Goal: Task Accomplishment & Management: Complete application form

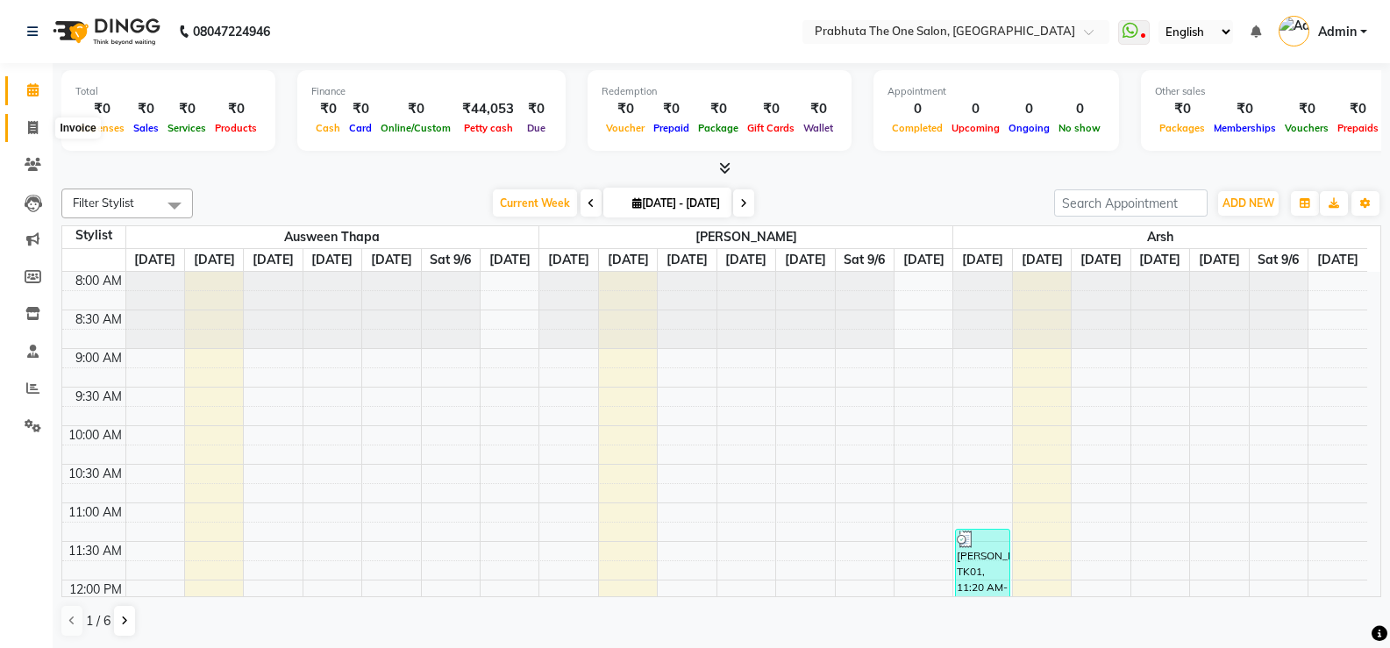
click at [32, 129] on icon at bounding box center [33, 127] width 10 height 13
select select "service"
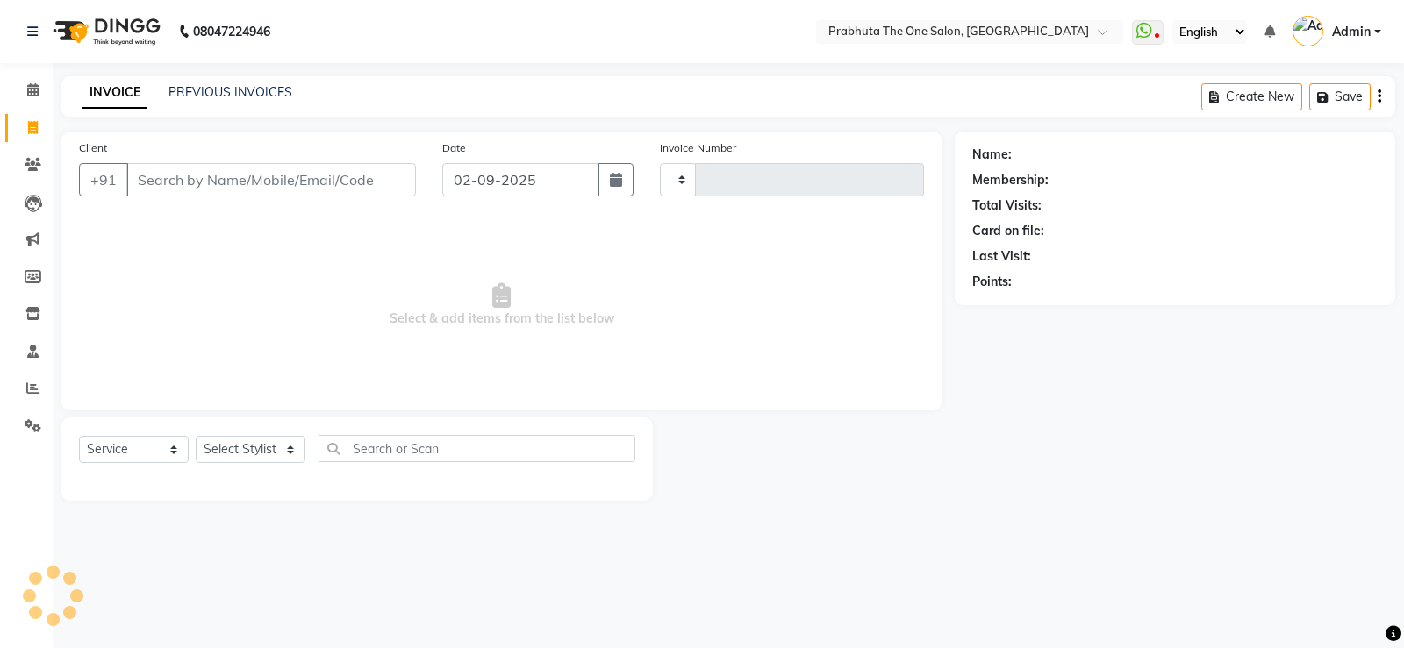
type input "1168"
select select "5326"
click at [237, 451] on select "Select Stylist [PERSON_NAME] [PERSON_NAME] ausween [PERSON_NAME] [PERSON_NAME] …" at bounding box center [251, 449] width 110 height 27
select select "85764"
click at [196, 436] on select "Select Stylist [PERSON_NAME] [PERSON_NAME] ausween [PERSON_NAME] [PERSON_NAME] …" at bounding box center [251, 449] width 110 height 27
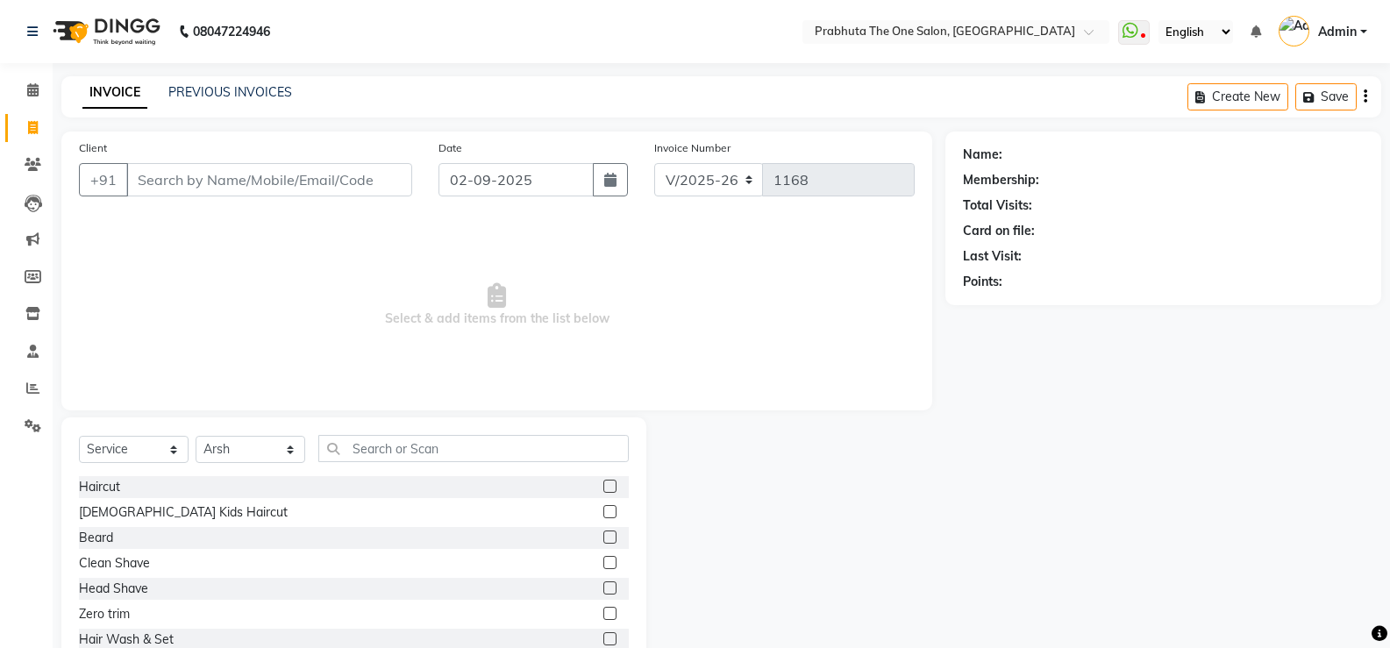
click at [604, 483] on label at bounding box center [610, 486] width 13 height 13
click at [604, 483] on input "checkbox" at bounding box center [609, 487] width 11 height 11
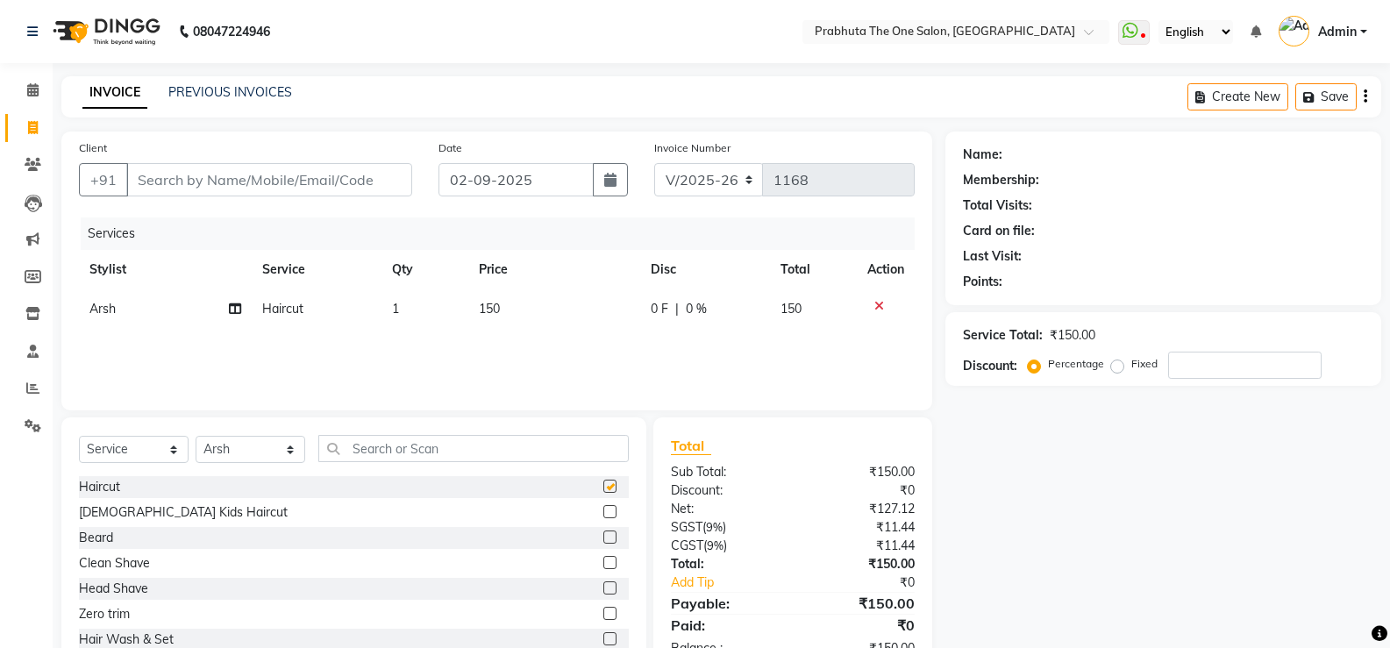
checkbox input "false"
click at [604, 536] on label at bounding box center [610, 537] width 13 height 13
click at [604, 536] on input "checkbox" at bounding box center [609, 538] width 11 height 11
checkbox input "false"
click at [242, 189] on input "Client" at bounding box center [269, 179] width 286 height 33
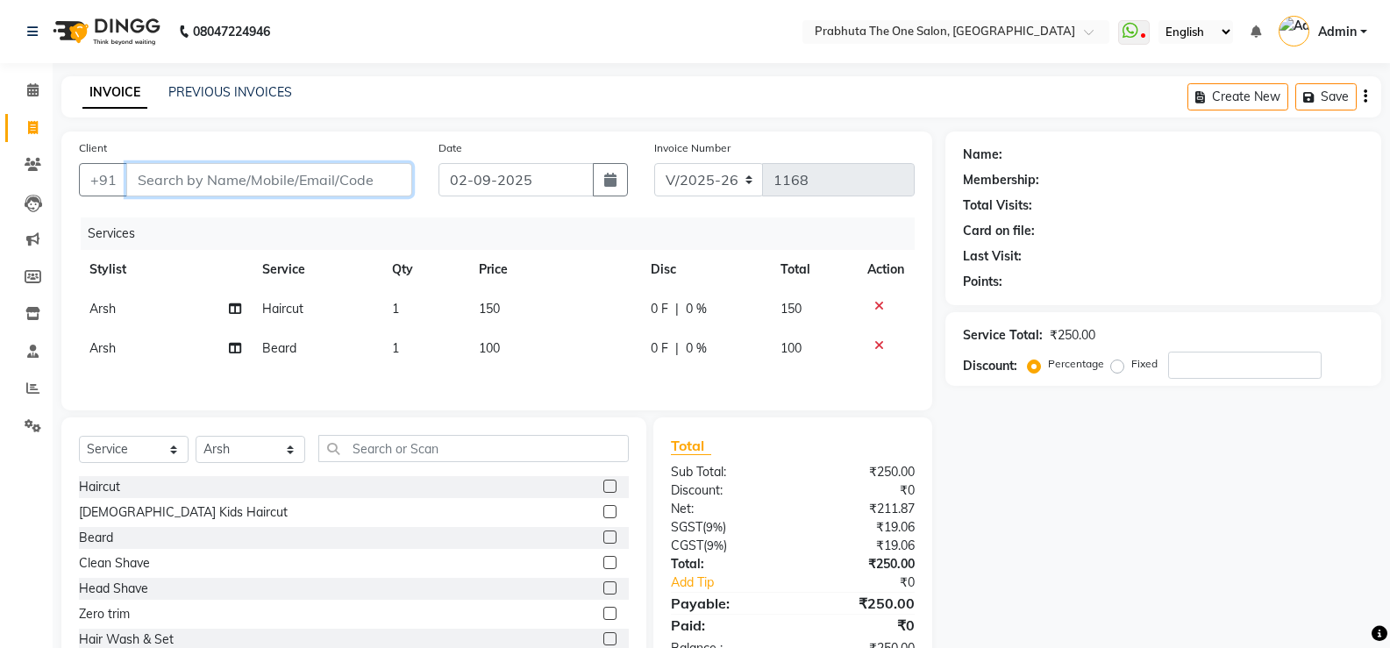
type input "7"
type input "0"
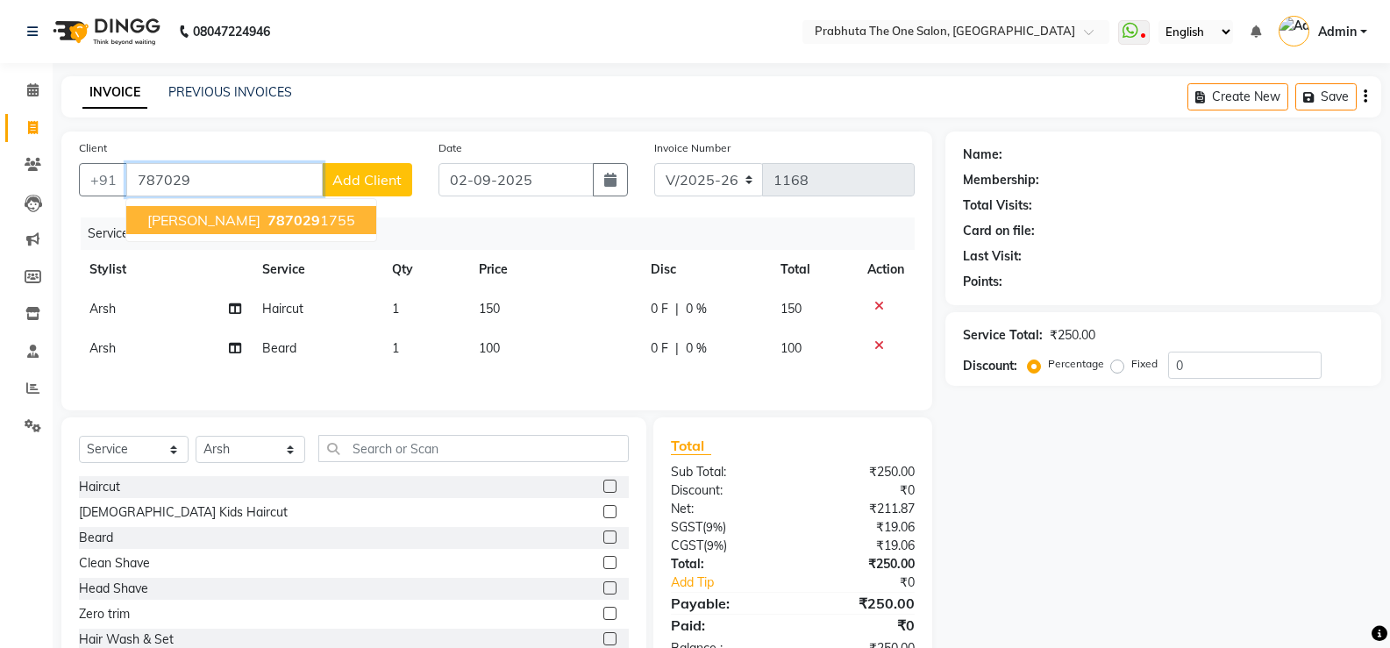
click at [268, 225] on span "787029" at bounding box center [294, 220] width 53 height 18
type input "7870291755"
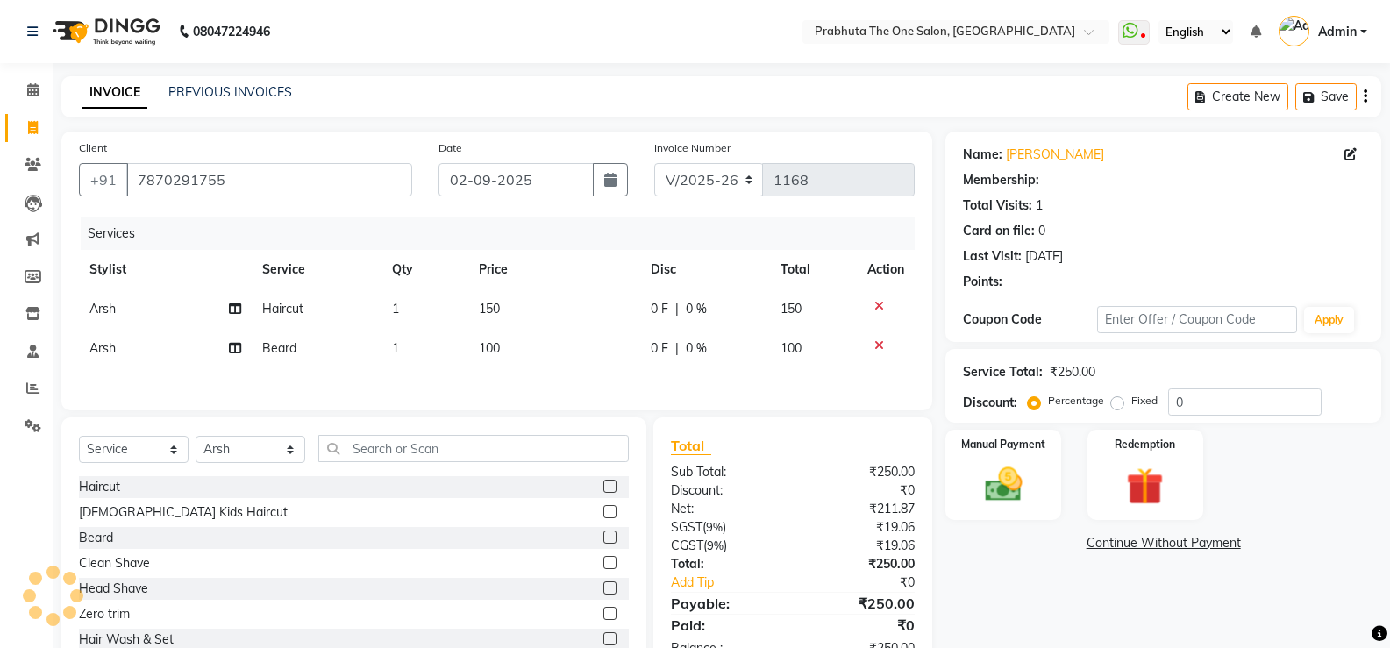
select select "1: Object"
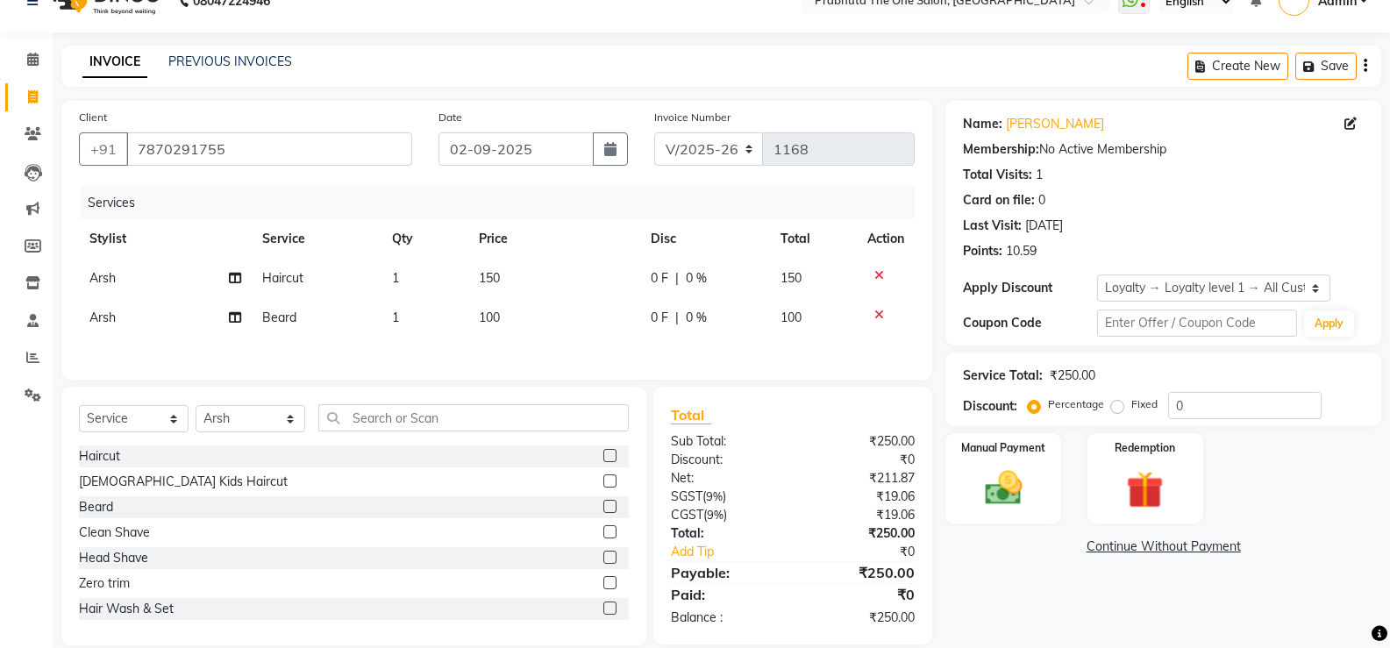
scroll to position [57, 0]
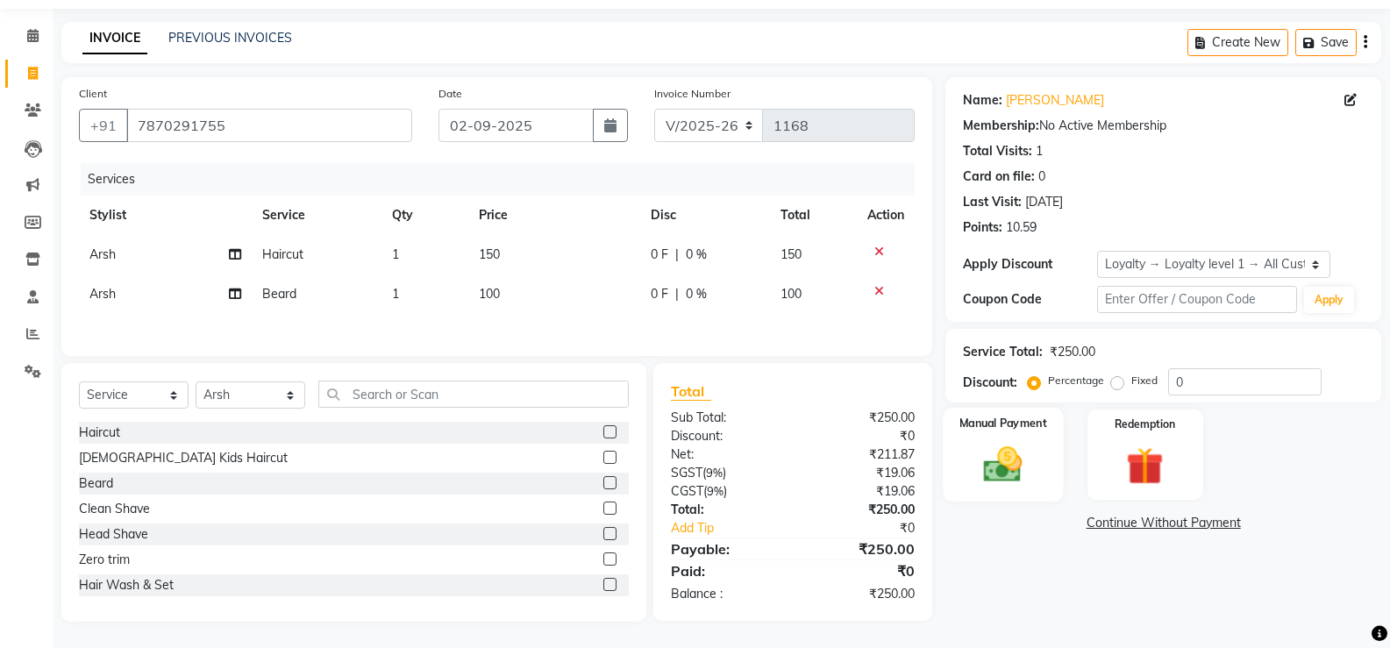
click at [990, 461] on img at bounding box center [1003, 464] width 62 height 45
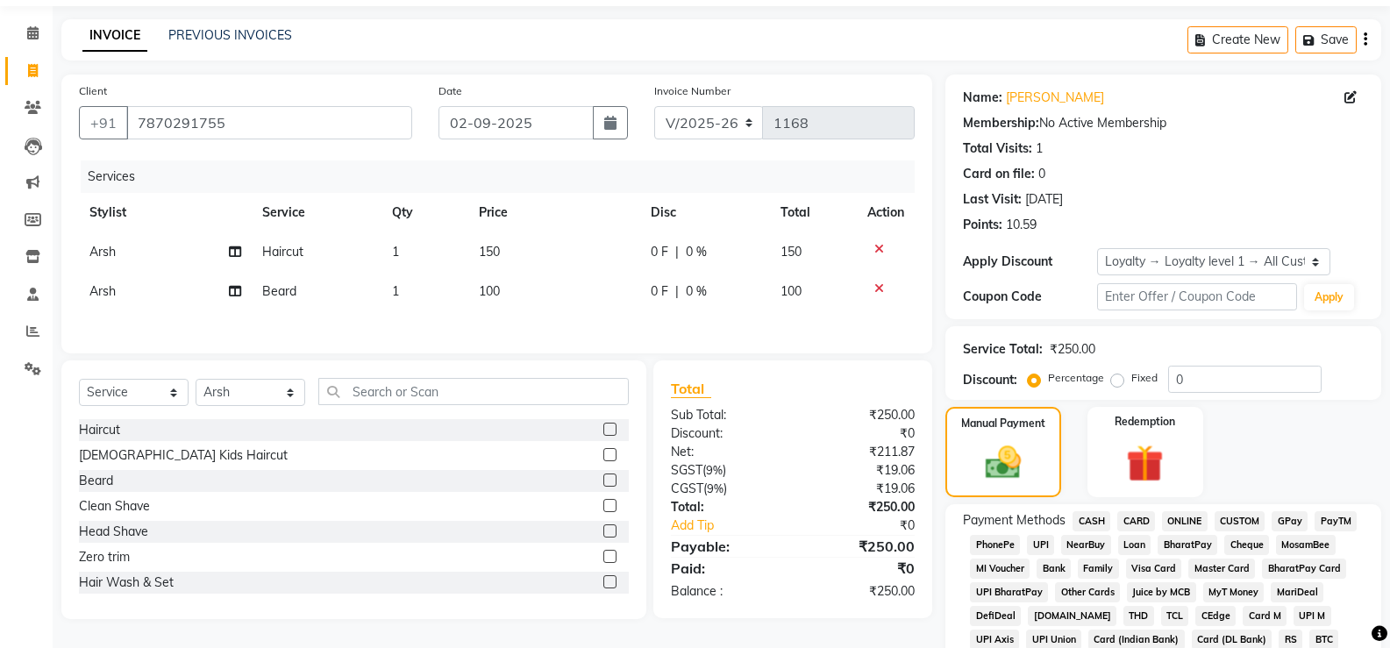
scroll to position [506, 0]
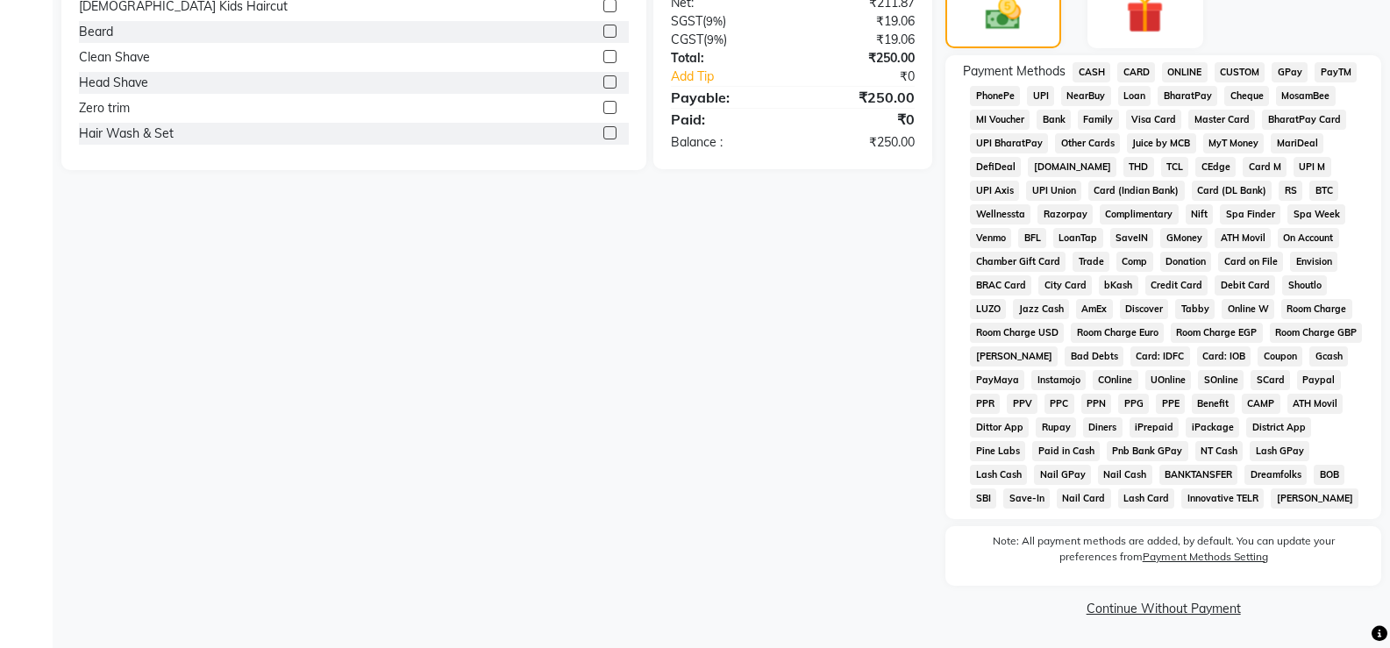
click at [1081, 68] on span "CASH" at bounding box center [1092, 72] width 38 height 20
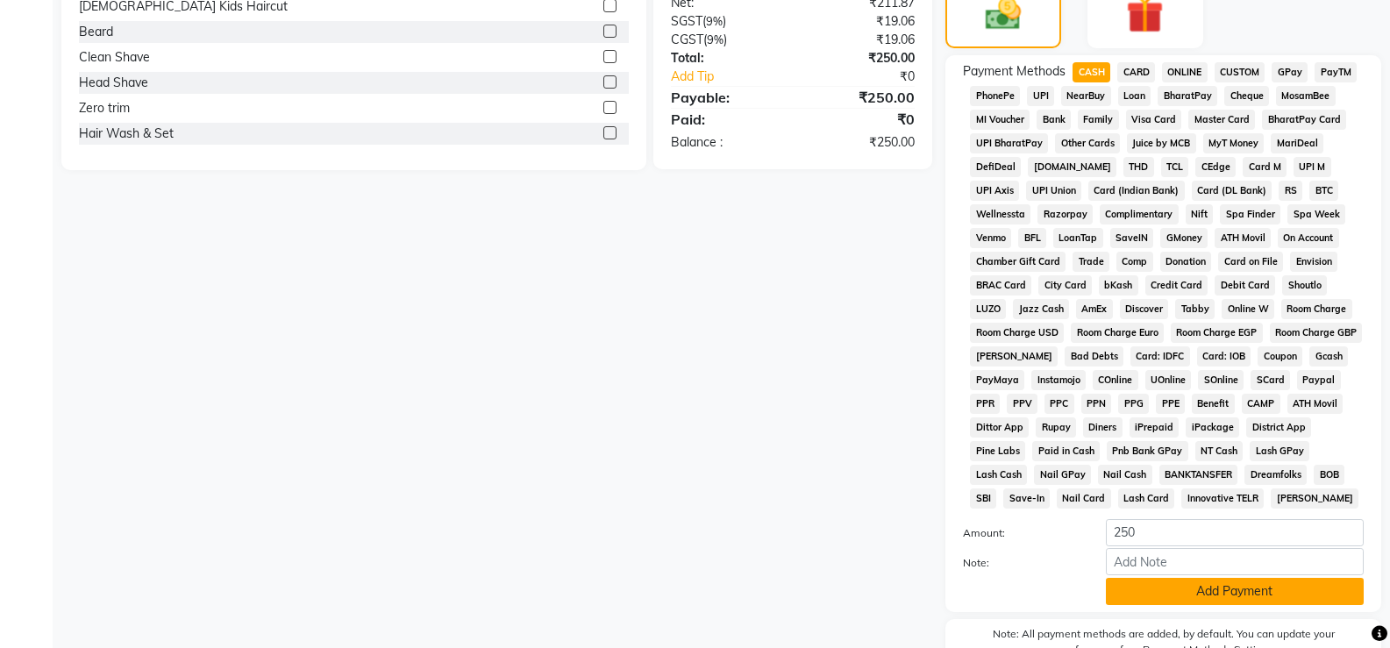
click at [1189, 590] on button "Add Payment" at bounding box center [1235, 591] width 258 height 27
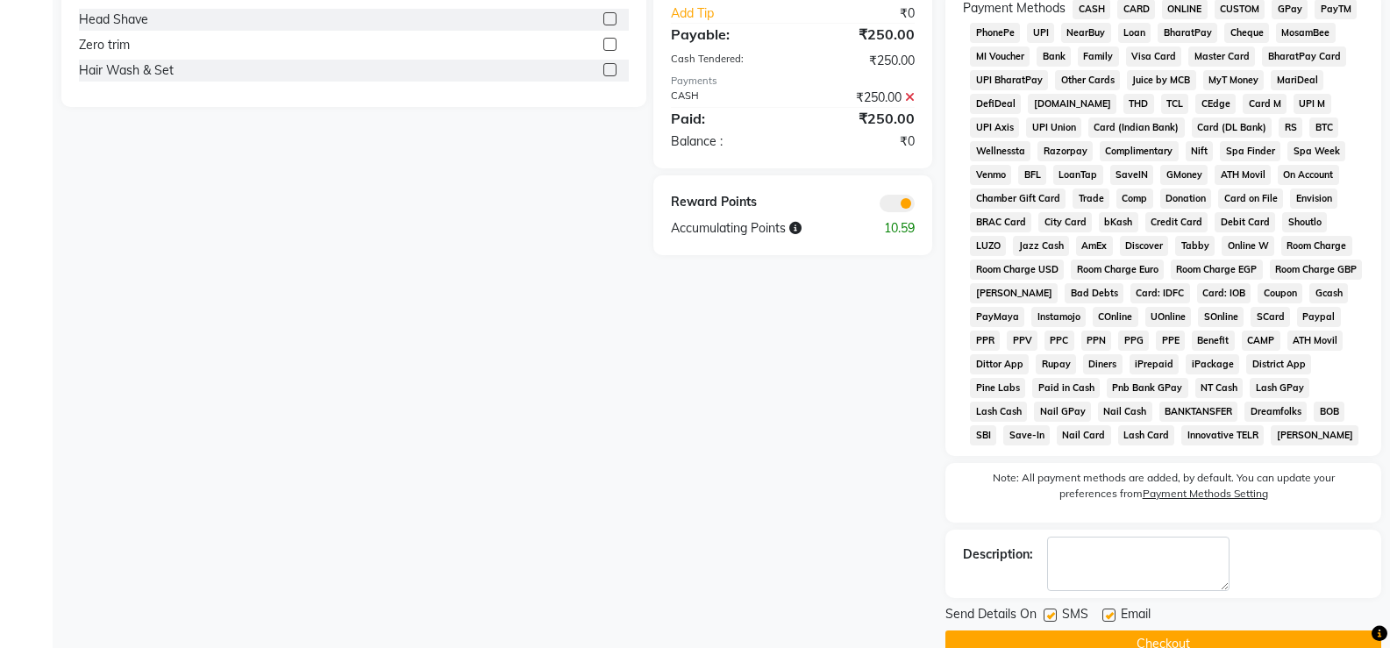
scroll to position [605, 0]
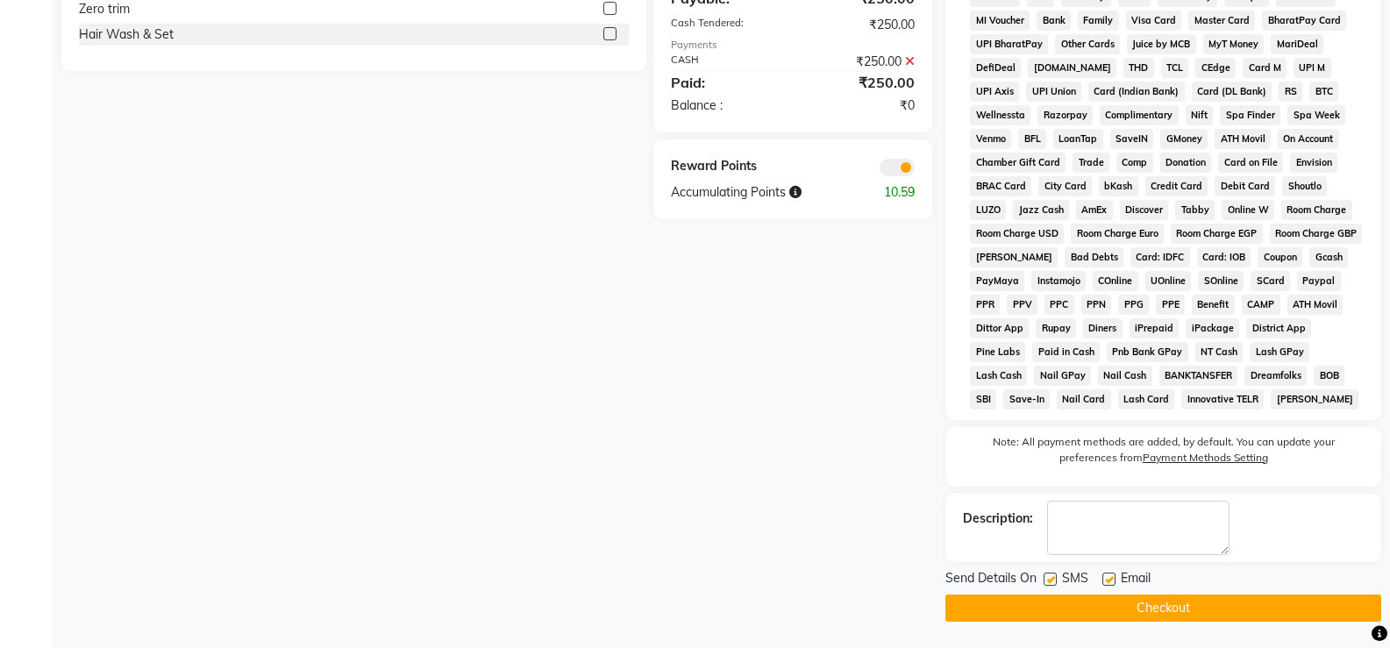
click at [1061, 615] on button "Checkout" at bounding box center [1164, 608] width 436 height 27
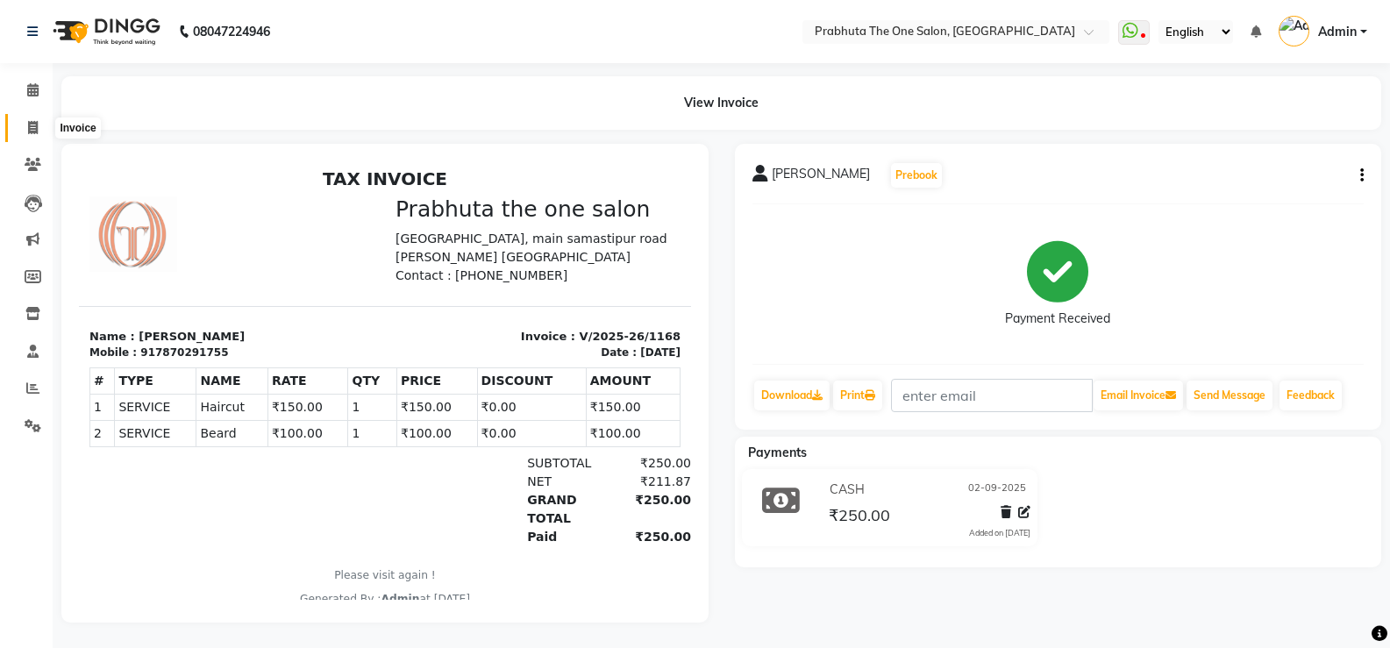
click at [39, 122] on span at bounding box center [33, 128] width 31 height 20
select select "5326"
select select "service"
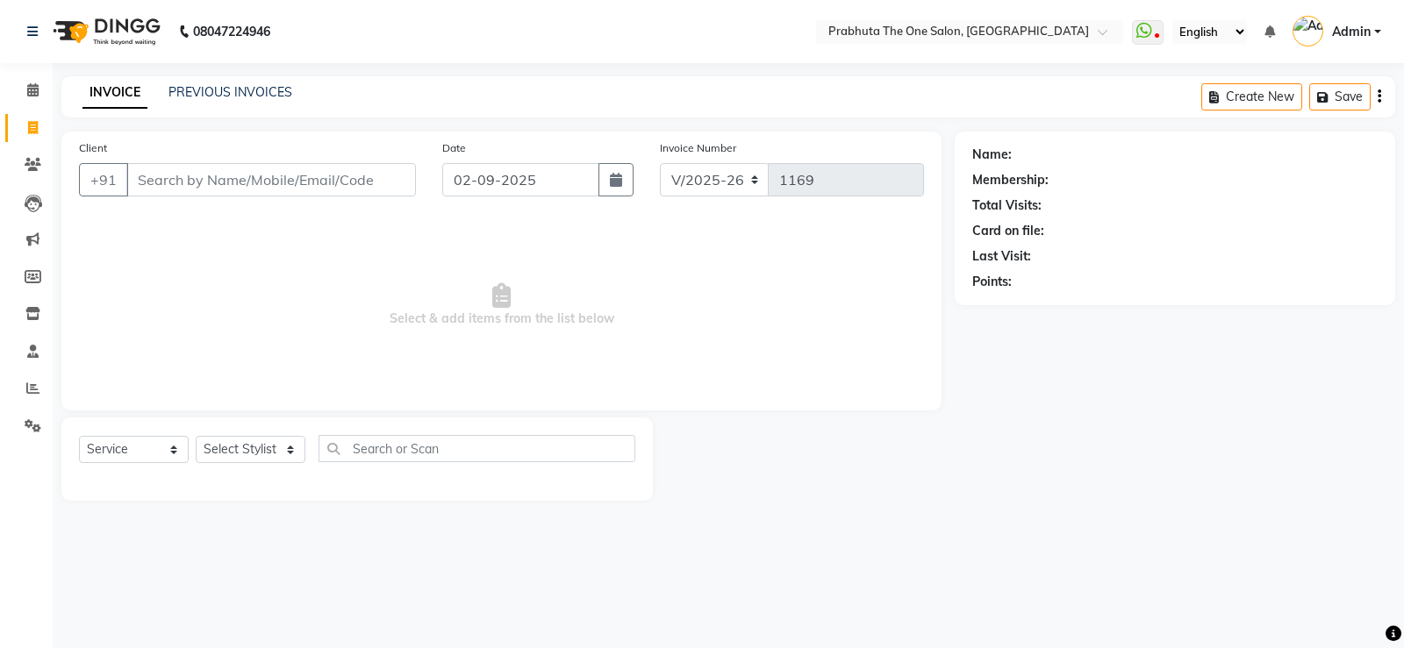
click at [285, 154] on div "Client +91" at bounding box center [247, 175] width 363 height 72
click at [248, 198] on div "Client +91" at bounding box center [247, 175] width 363 height 72
click at [247, 187] on input "Client" at bounding box center [271, 179] width 290 height 33
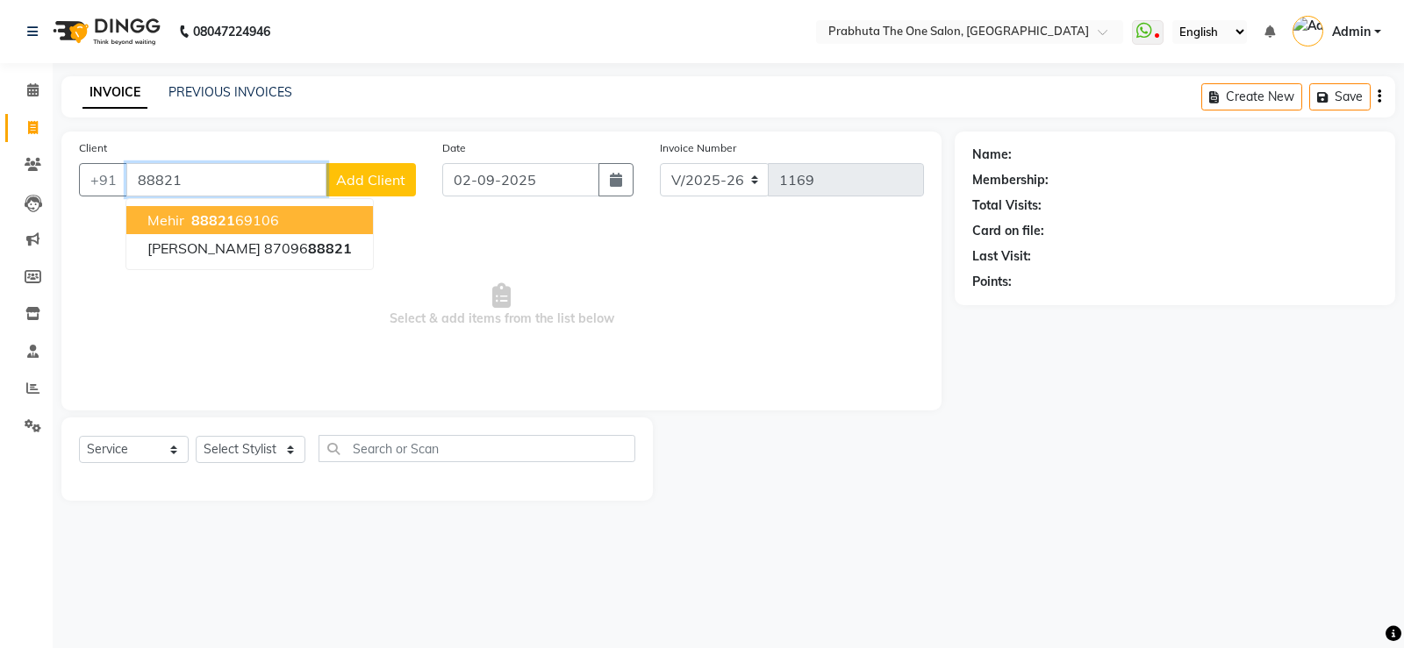
click at [221, 215] on span "88821" at bounding box center [213, 220] width 44 height 18
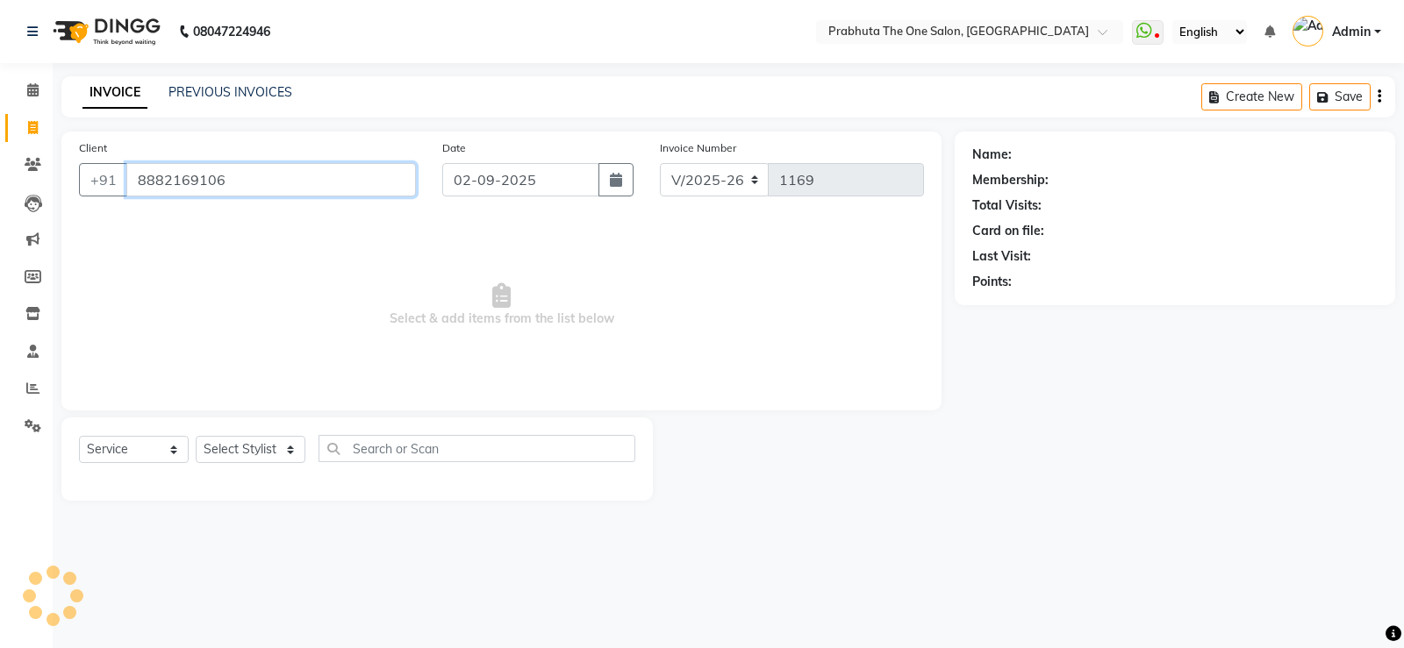
type input "8882169106"
select select "1: Object"
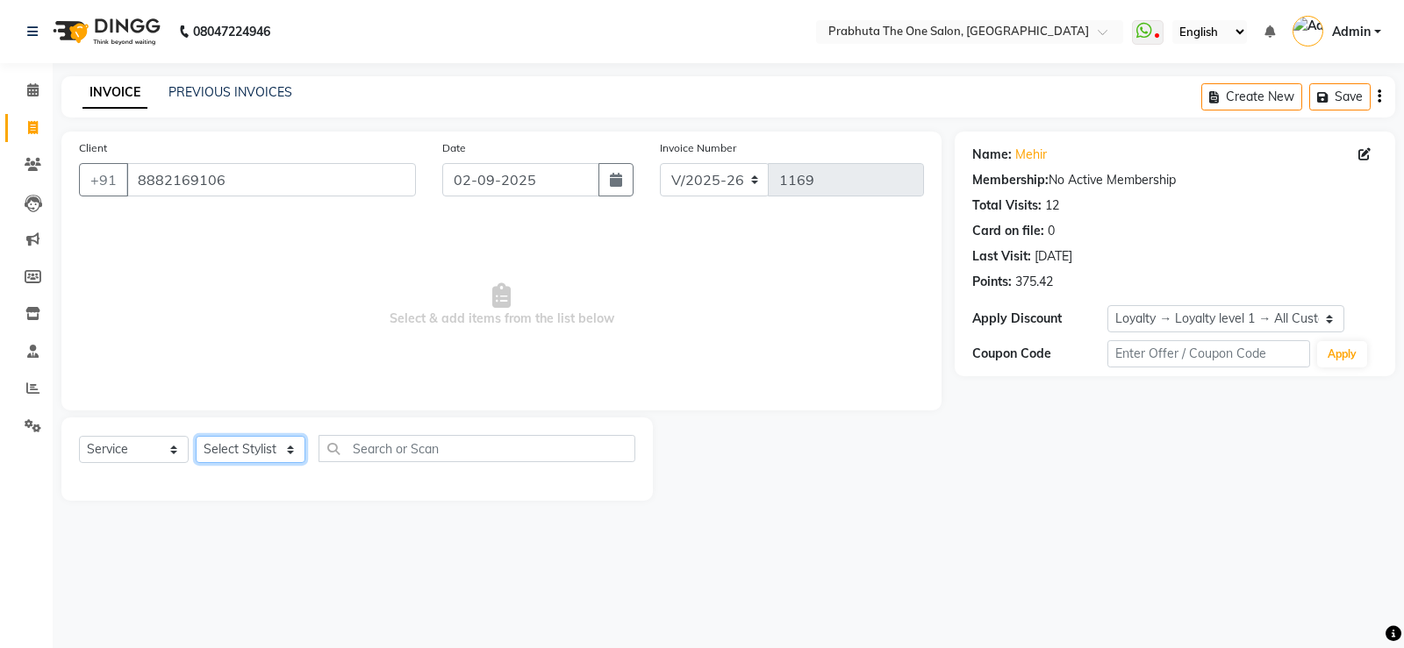
click at [230, 454] on select "Select Stylist [PERSON_NAME] [PERSON_NAME] ausween [PERSON_NAME] [PERSON_NAME] …" at bounding box center [251, 449] width 110 height 27
select select "82692"
click at [196, 436] on select "Select Stylist [PERSON_NAME] [PERSON_NAME] ausween [PERSON_NAME] [PERSON_NAME] …" at bounding box center [251, 449] width 110 height 27
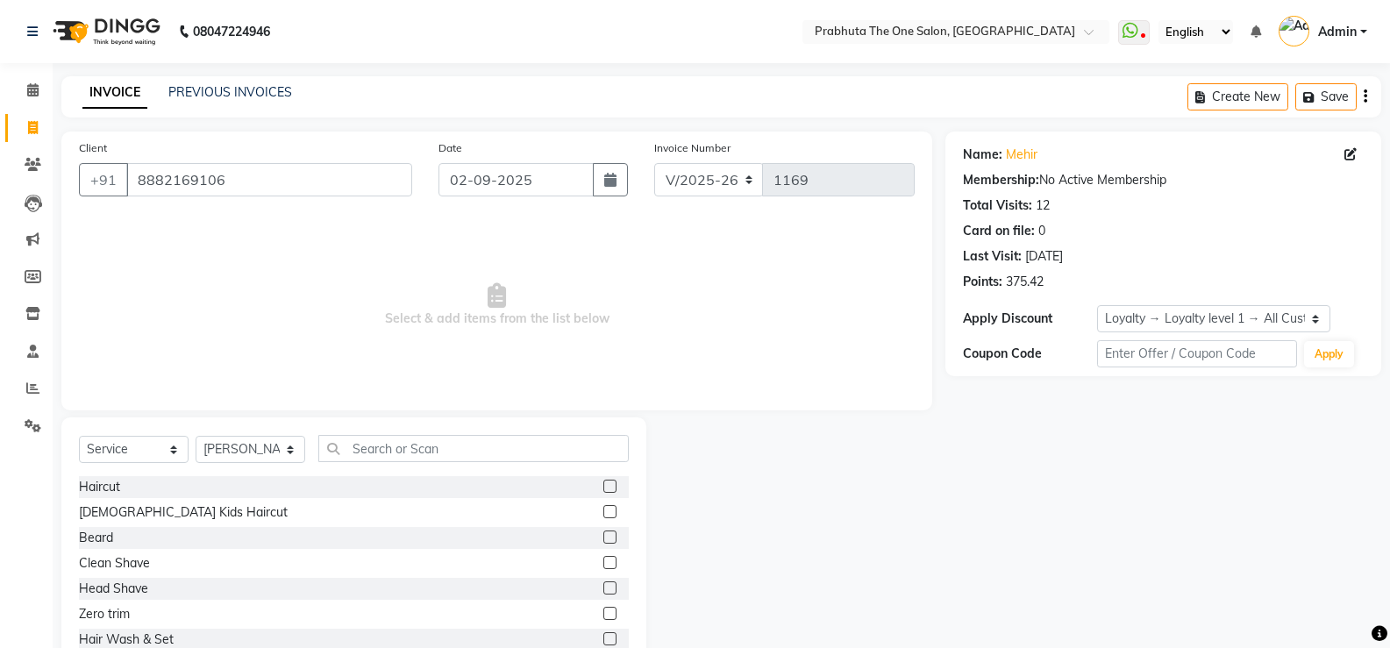
click at [604, 483] on label at bounding box center [610, 486] width 13 height 13
click at [604, 483] on input "checkbox" at bounding box center [609, 487] width 11 height 11
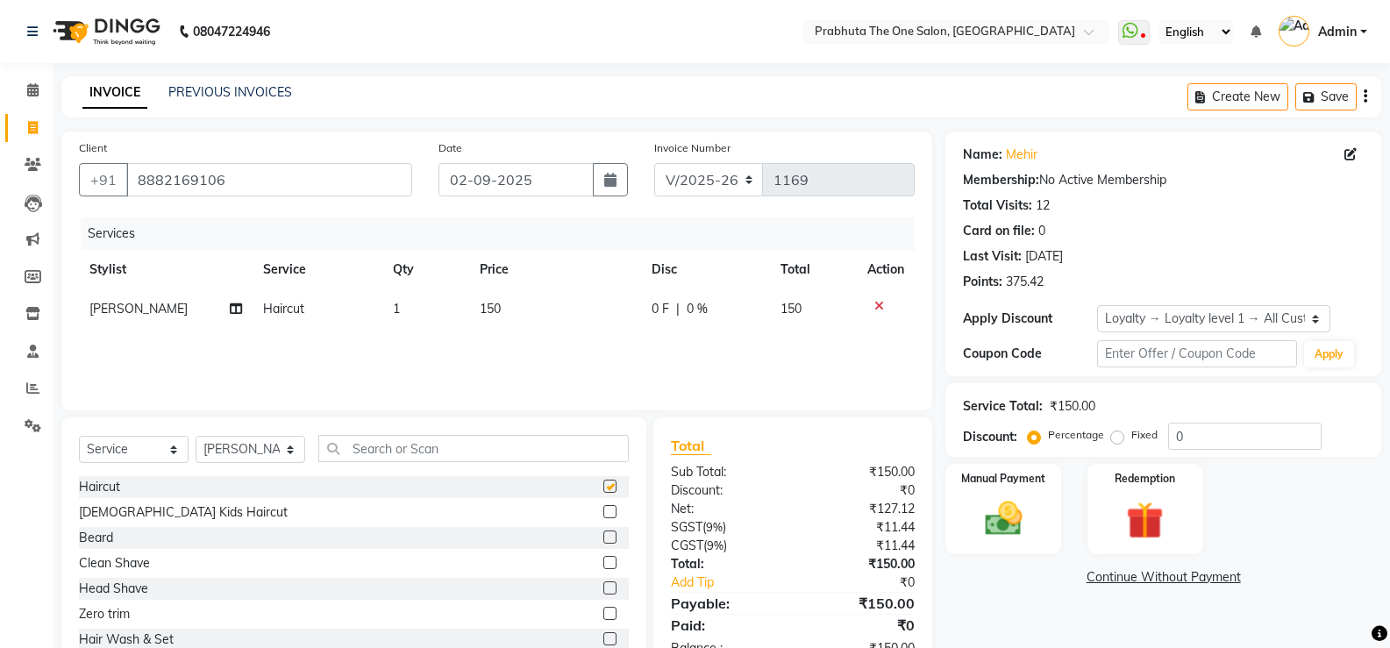
checkbox input "false"
click at [604, 536] on label at bounding box center [610, 537] width 13 height 13
click at [604, 536] on input "checkbox" at bounding box center [609, 538] width 11 height 11
checkbox input "false"
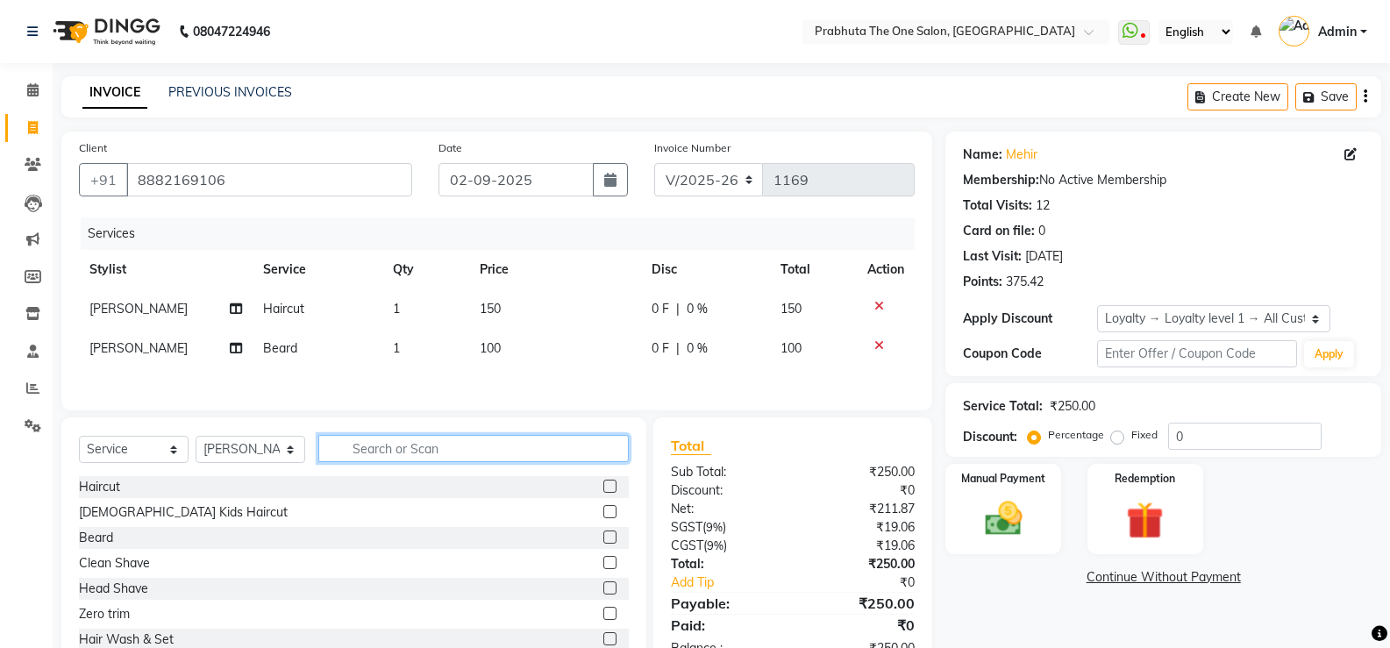
click at [397, 452] on input "text" at bounding box center [473, 448] width 311 height 27
type input "SPA"
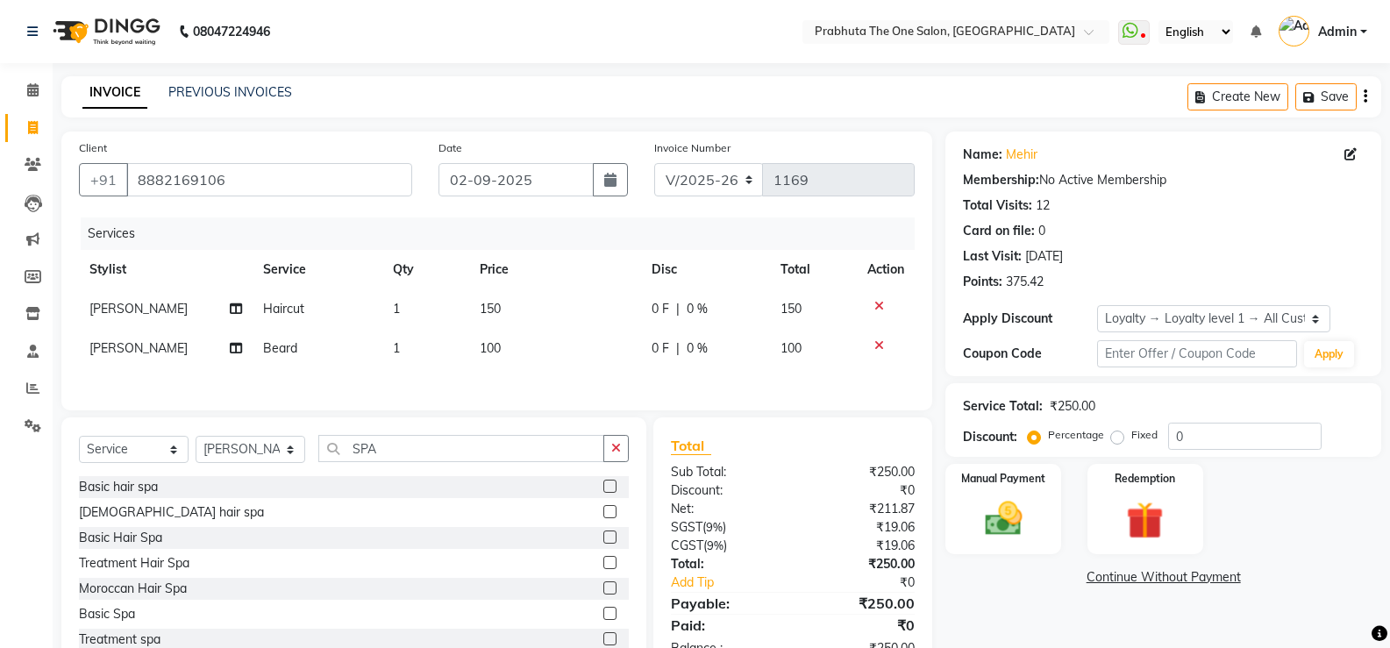
click at [604, 544] on label at bounding box center [610, 537] width 13 height 13
click at [604, 544] on input "checkbox" at bounding box center [609, 538] width 11 height 11
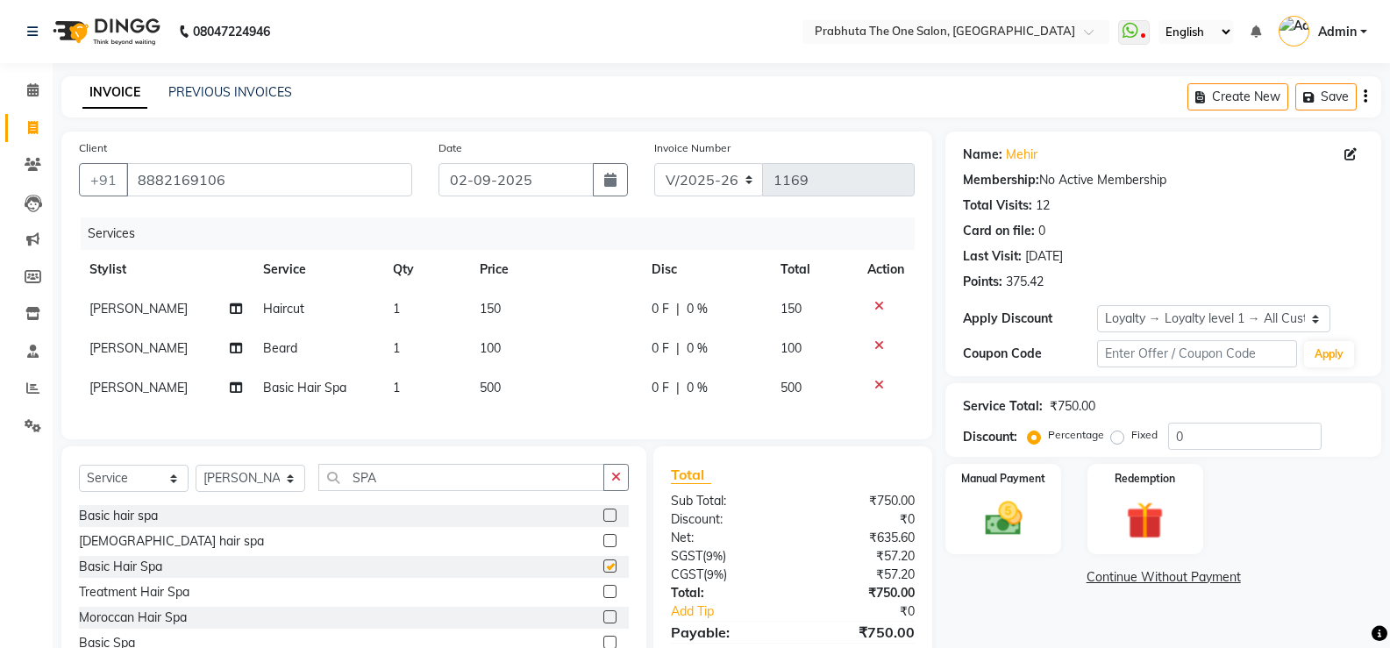
checkbox input "false"
click at [604, 598] on label at bounding box center [610, 591] width 13 height 13
click at [604, 598] on input "checkbox" at bounding box center [609, 592] width 11 height 11
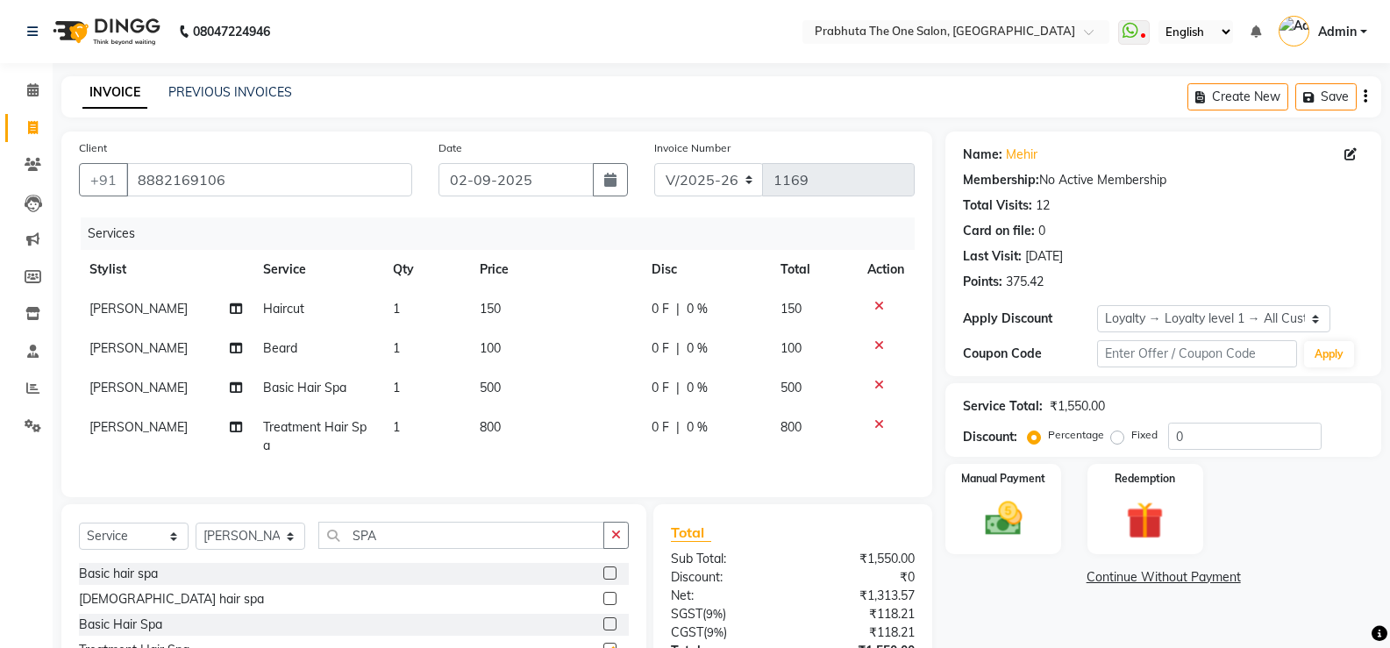
checkbox input "false"
click at [882, 382] on icon at bounding box center [880, 385] width 10 height 12
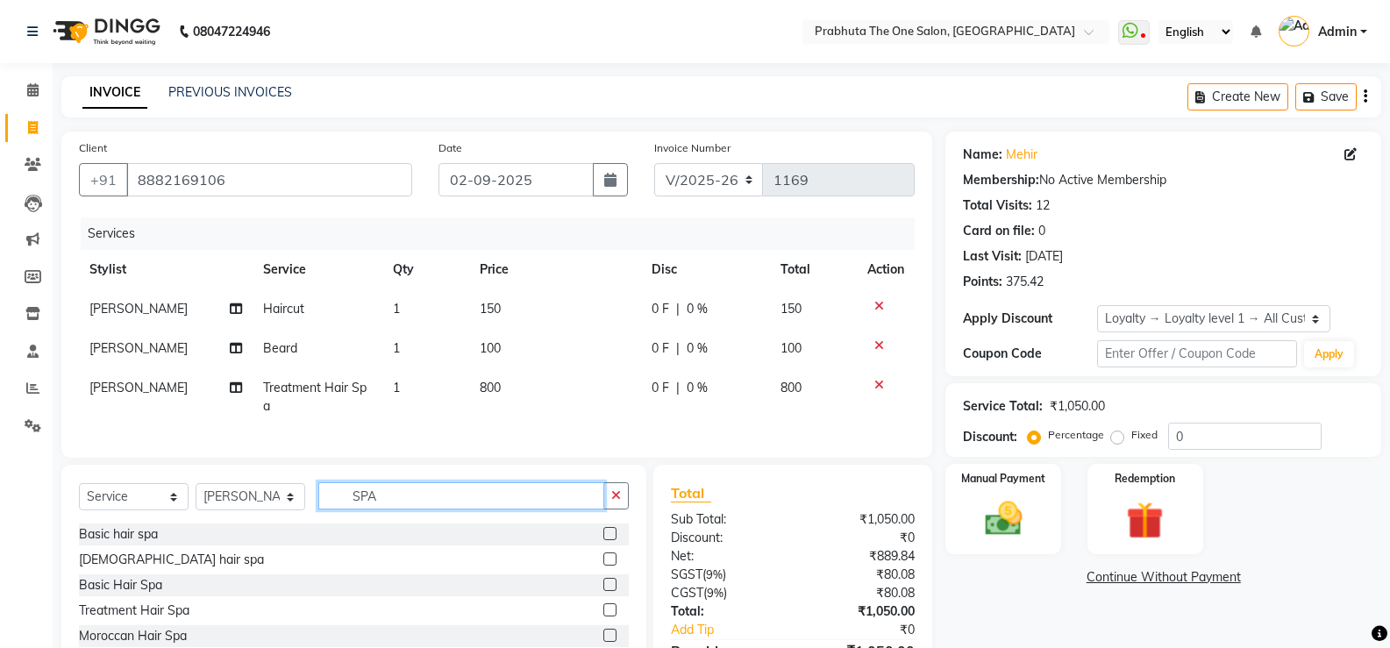
click at [425, 501] on input "SPA" at bounding box center [461, 496] width 286 height 27
type input "S"
type input "Cle"
click at [604, 617] on label at bounding box center [610, 610] width 13 height 13
click at [604, 617] on input "checkbox" at bounding box center [609, 610] width 11 height 11
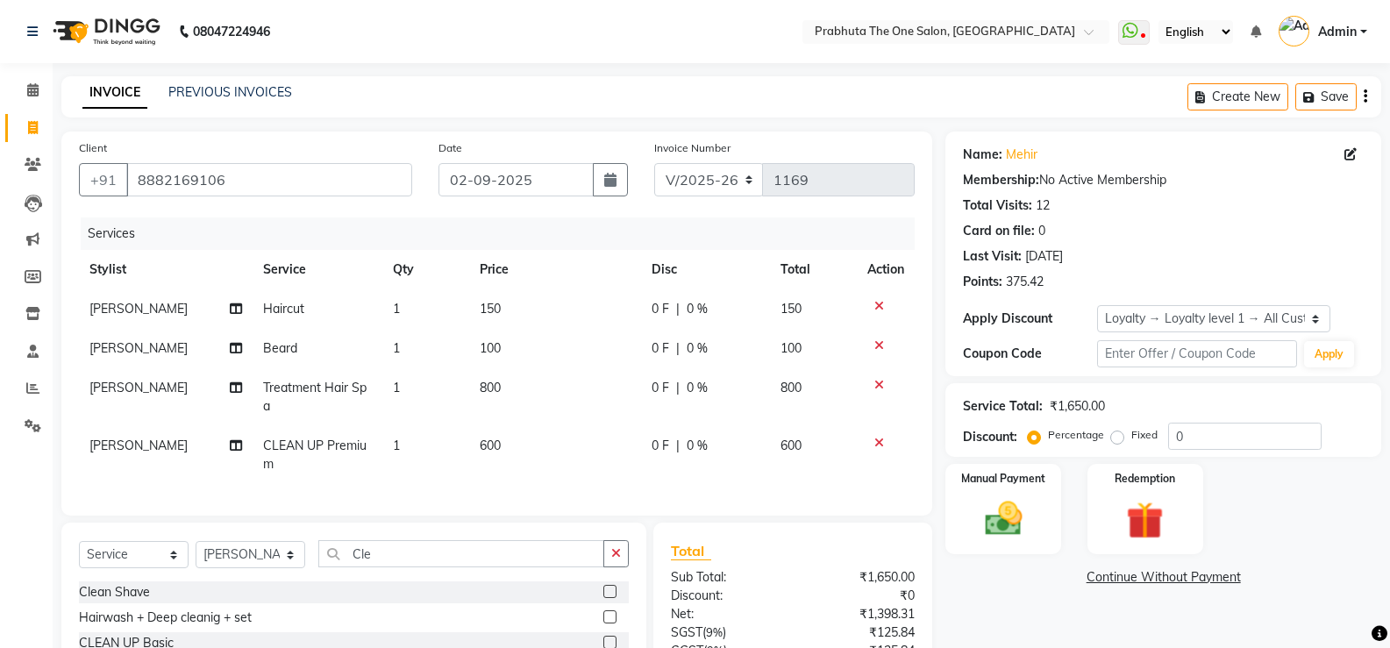
checkbox input "false"
click at [532, 387] on td "800" at bounding box center [555, 397] width 172 height 58
select select "82692"
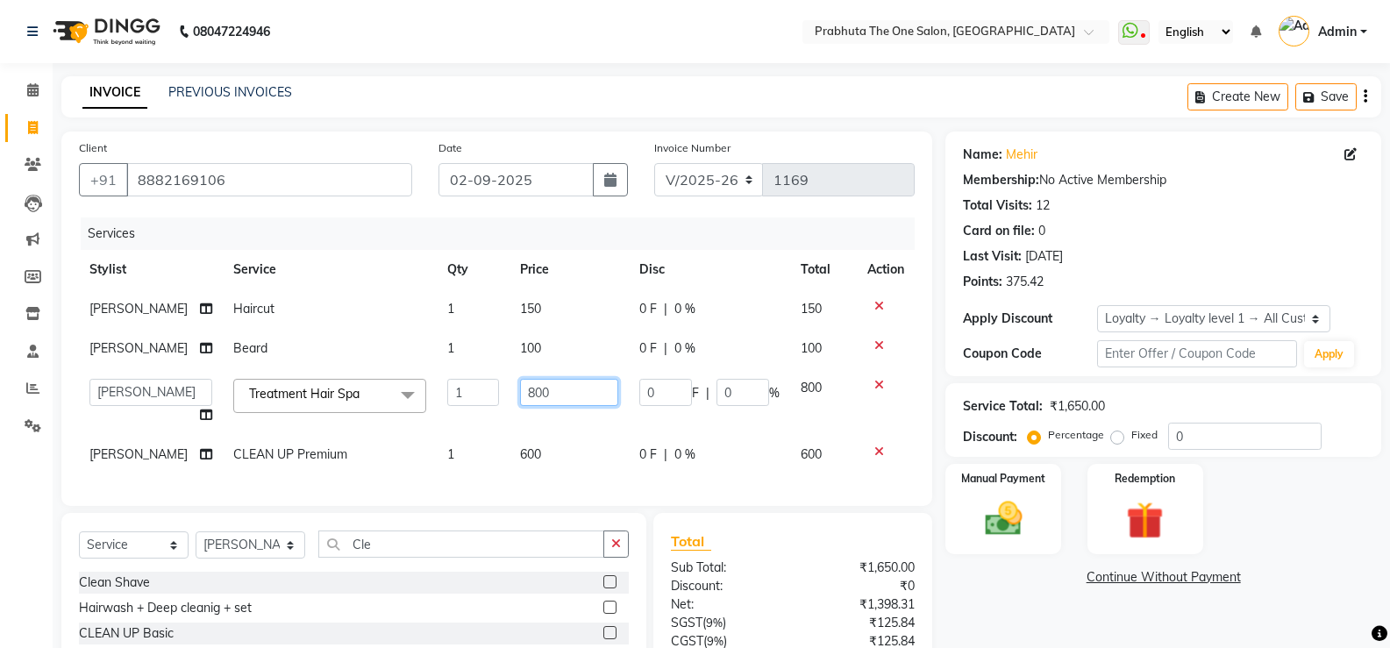
click at [545, 390] on input "800" at bounding box center [569, 392] width 98 height 27
type input "8"
type input "1000"
drag, startPoint x: 536, startPoint y: 461, endPoint x: 546, endPoint y: 453, distance: 12.5
click at [539, 459] on td "600" at bounding box center [569, 454] width 119 height 39
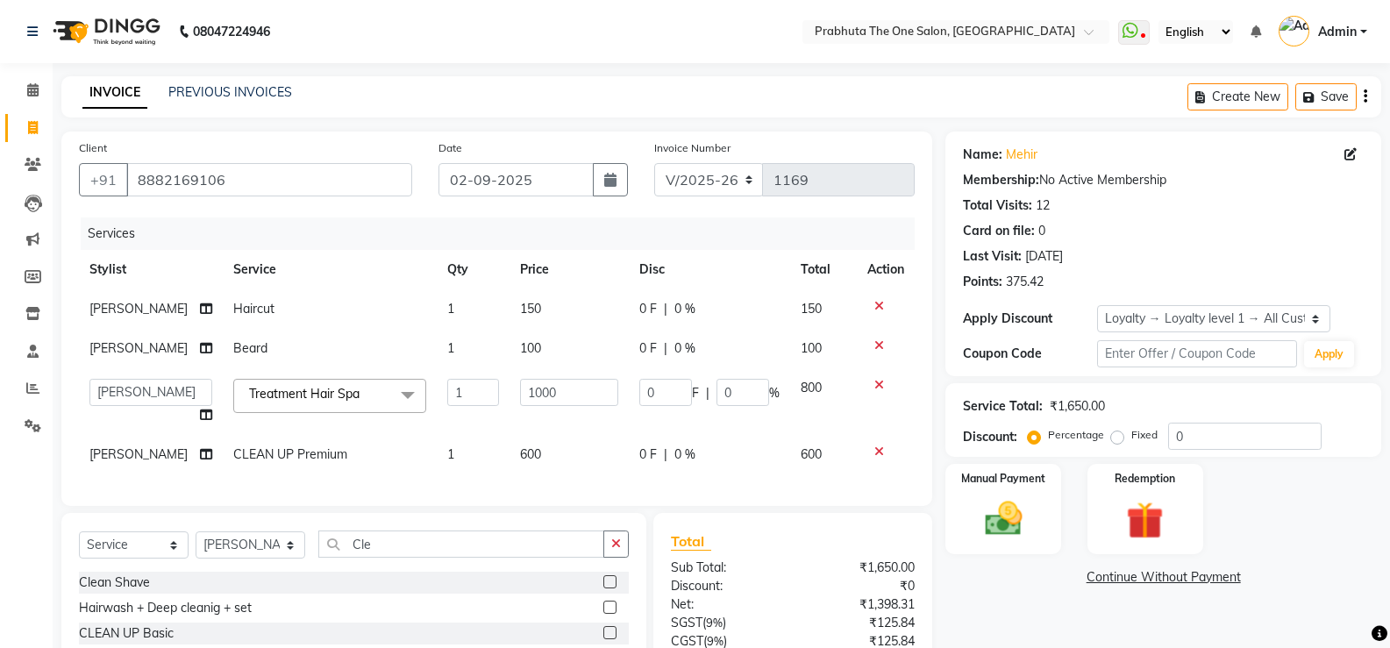
select select "82692"
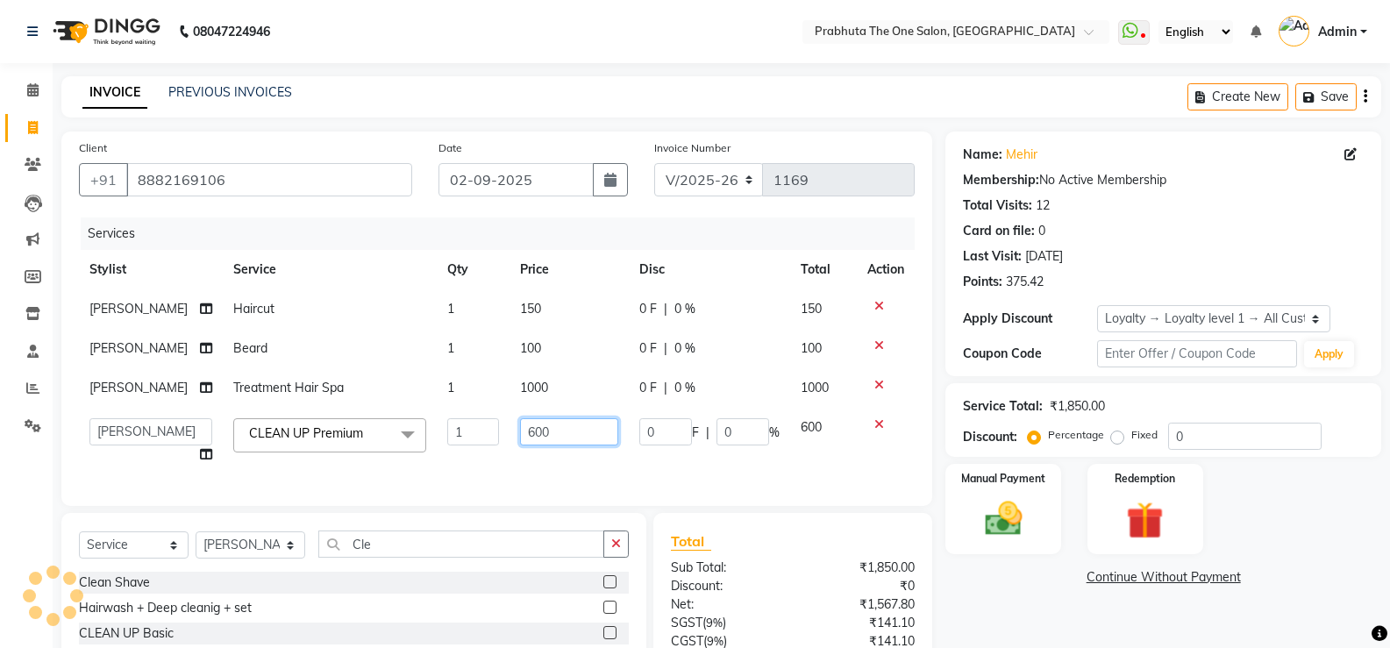
click at [557, 427] on input "600" at bounding box center [569, 431] width 98 height 27
click at [557, 431] on input "600" at bounding box center [569, 431] width 98 height 27
type input "6"
type input "800"
click at [565, 370] on td "1000" at bounding box center [569, 387] width 119 height 39
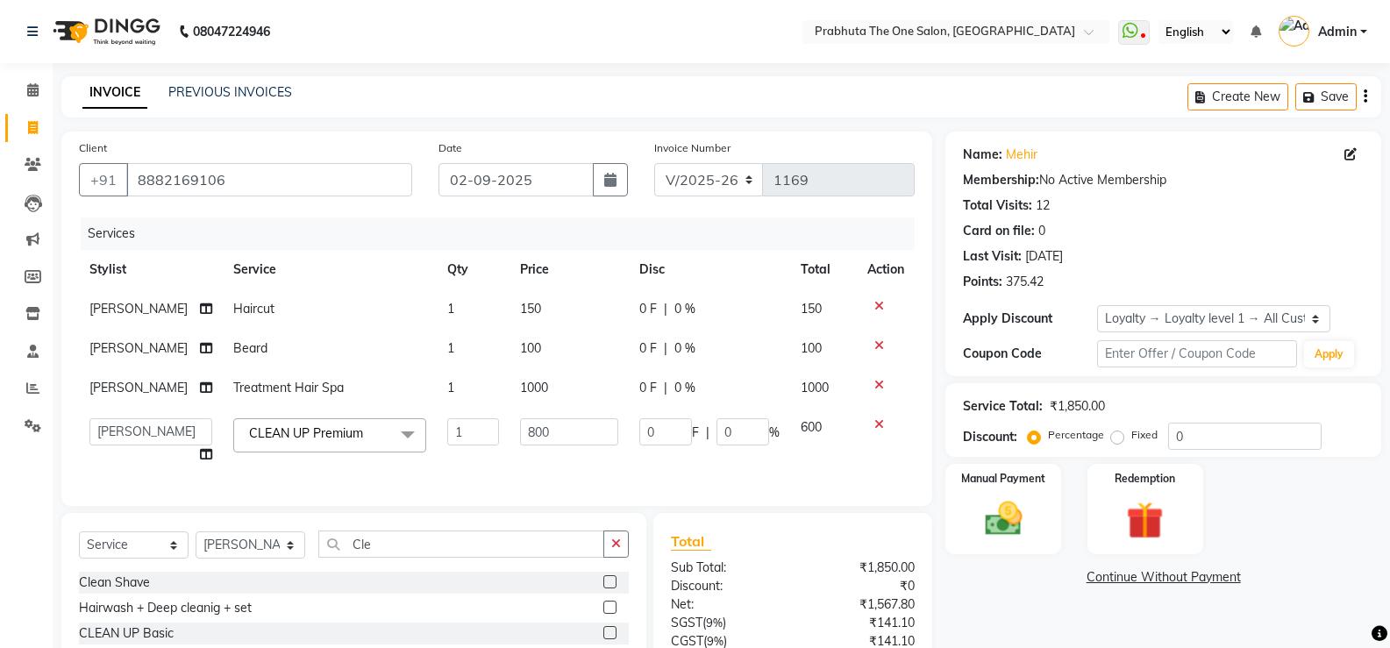
select select "82692"
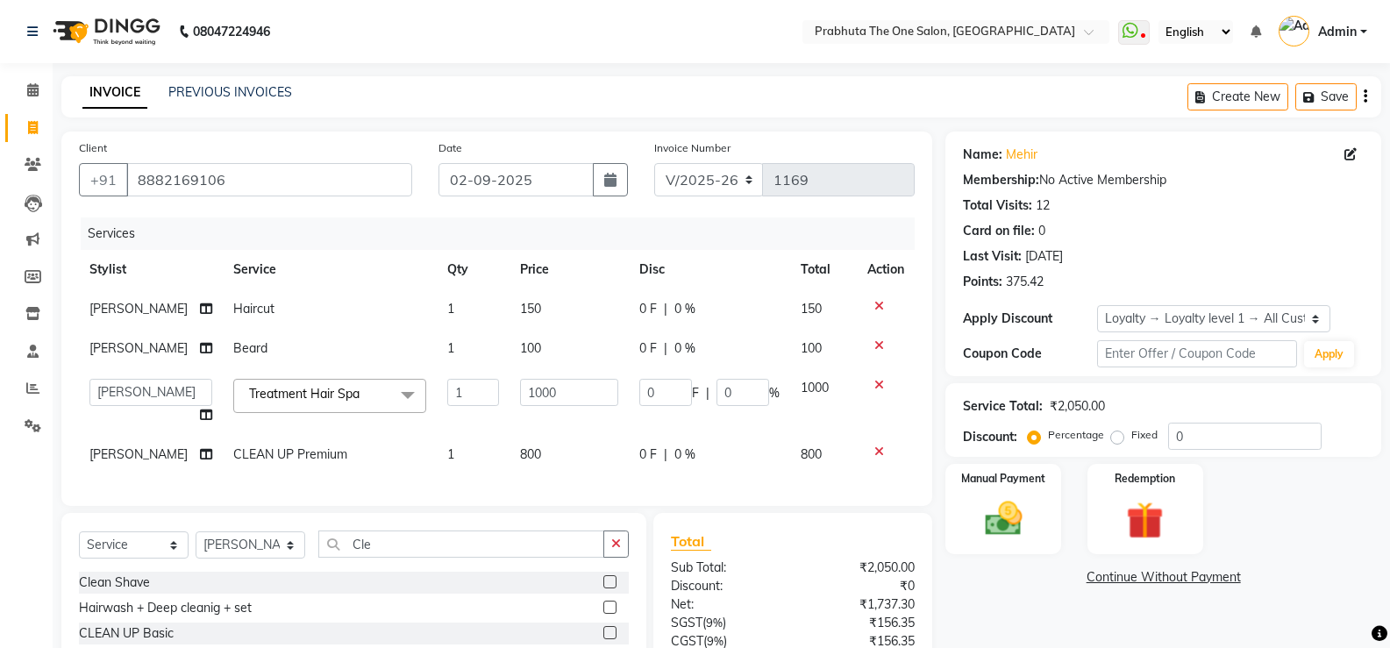
click at [631, 303] on td "0 F | 0 %" at bounding box center [709, 309] width 161 height 39
select select "82692"
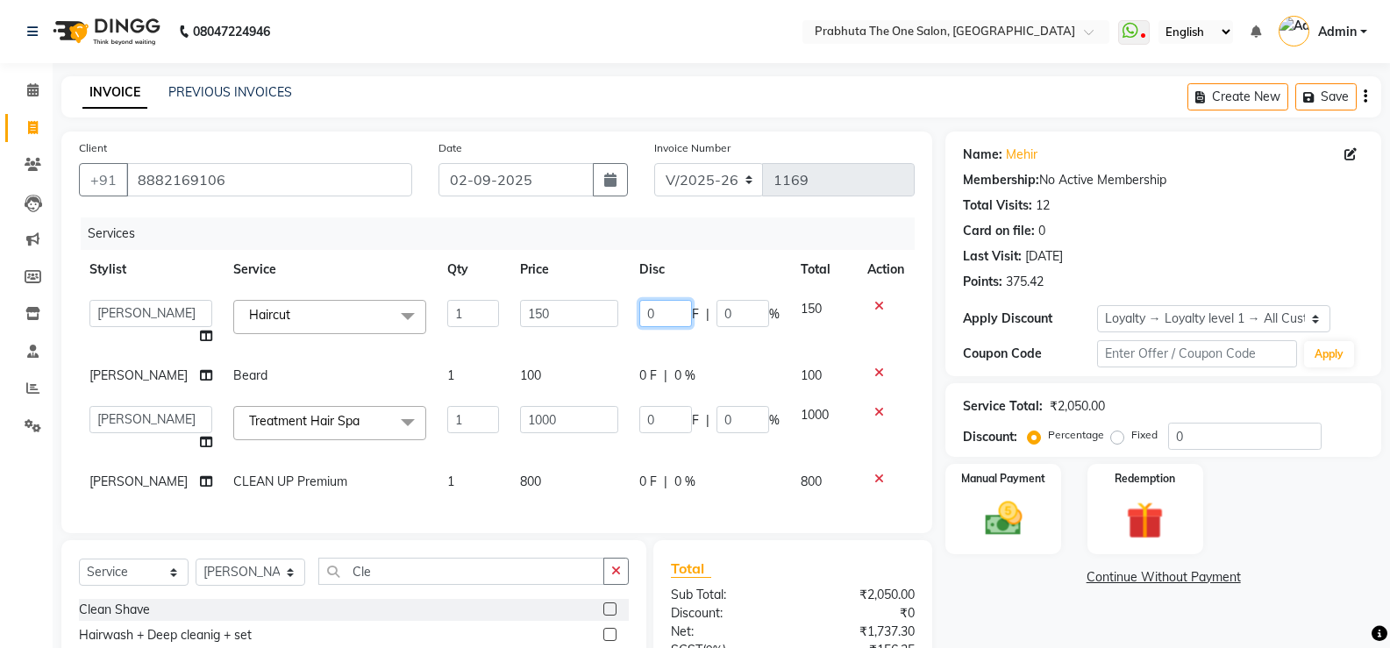
click at [649, 316] on input "0" at bounding box center [666, 313] width 53 height 27
type input "050"
click at [590, 278] on th "Price" at bounding box center [569, 269] width 119 height 39
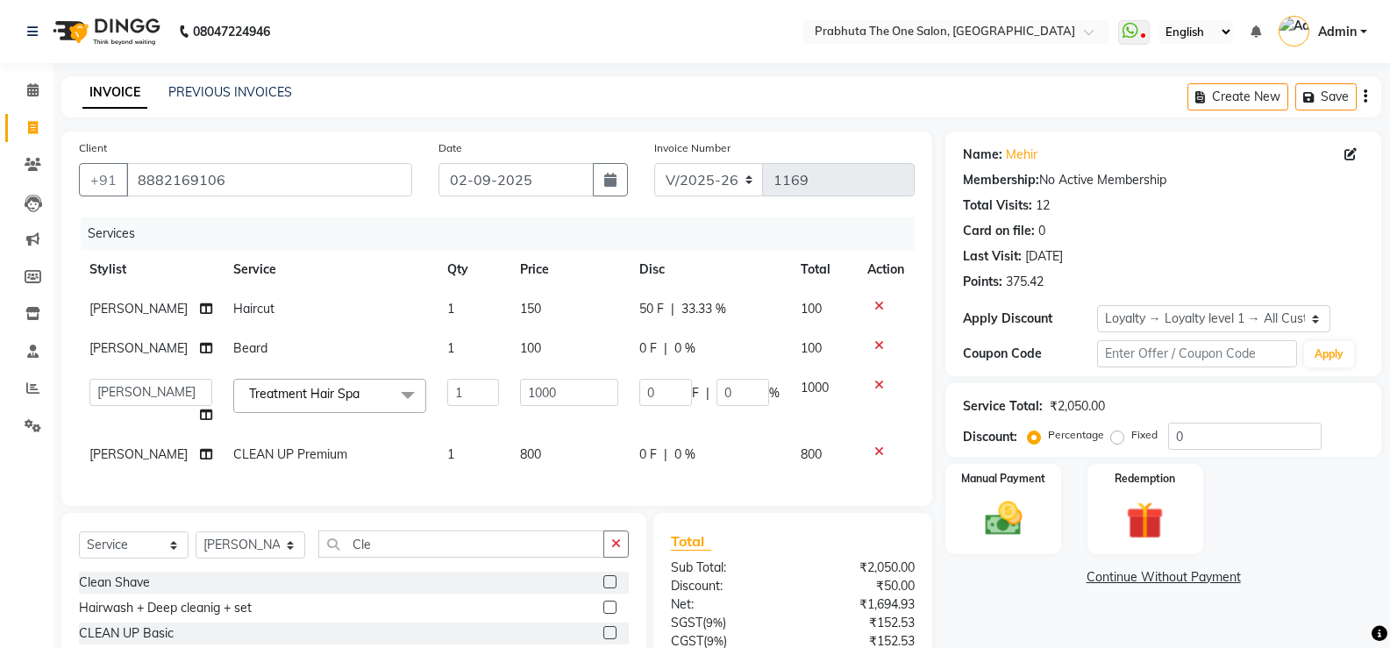
scroll to position [163, 0]
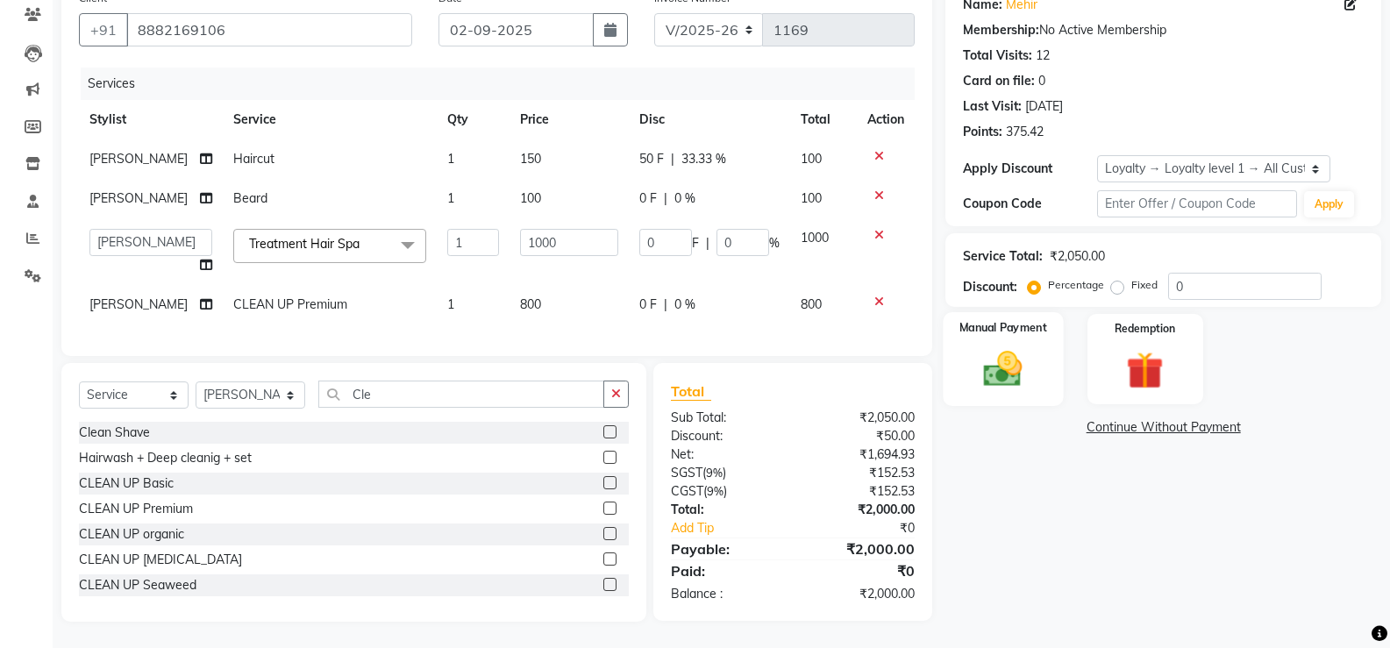
click at [1026, 353] on img at bounding box center [1003, 369] width 62 height 45
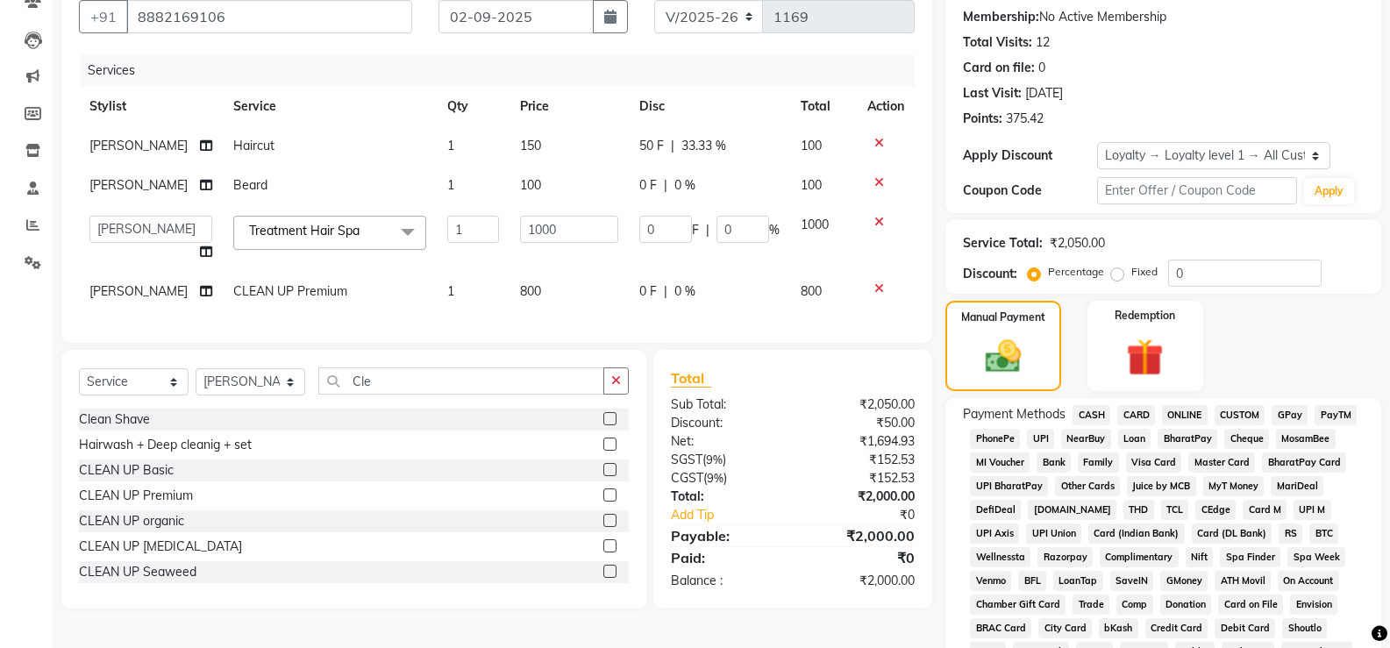
click at [1175, 416] on span "ONLINE" at bounding box center [1185, 415] width 46 height 20
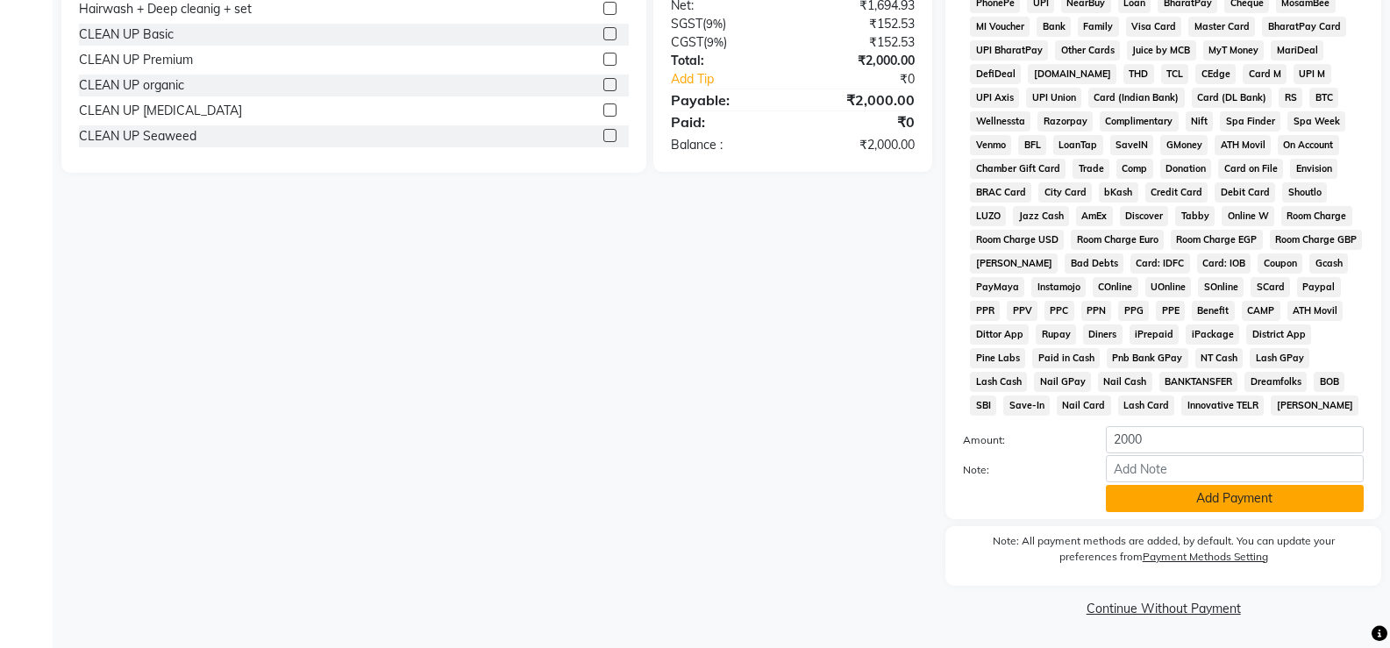
click at [1163, 498] on button "Add Payment" at bounding box center [1235, 498] width 258 height 27
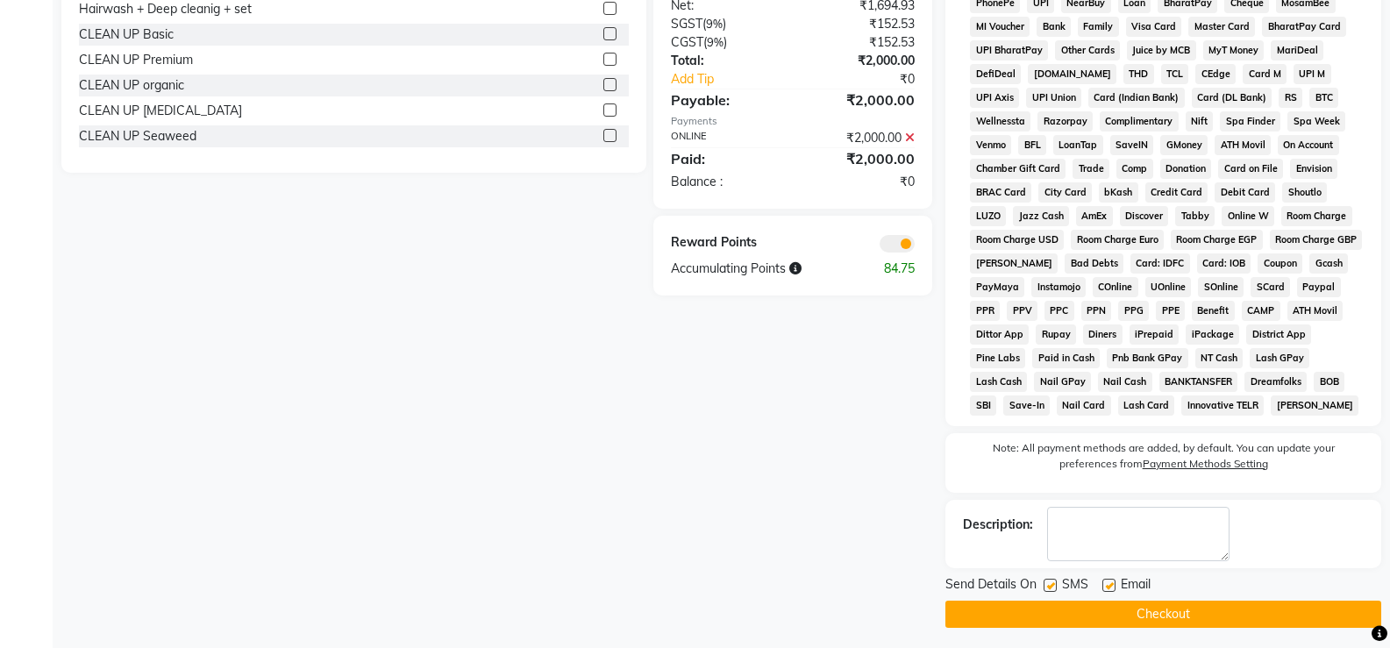
click at [1103, 618] on button "Checkout" at bounding box center [1164, 614] width 436 height 27
